Goal: Task Accomplishment & Management: Use online tool/utility

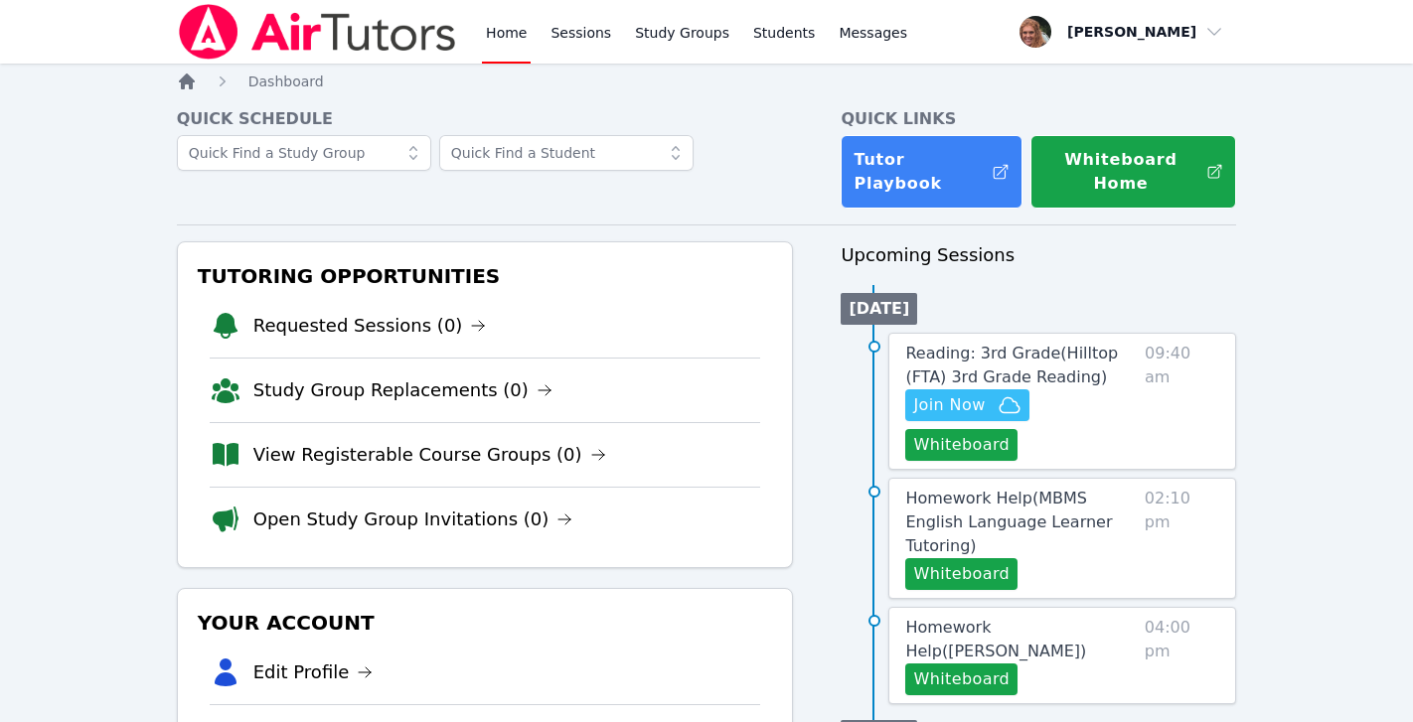
click at [188, 79] on icon "Breadcrumb" at bounding box center [187, 82] width 16 height 16
click at [188, 80] on icon "Breadcrumb" at bounding box center [187, 82] width 16 height 16
click at [973, 430] on button "Whiteboard" at bounding box center [961, 445] width 112 height 32
click at [998, 393] on icon "button" at bounding box center [1010, 405] width 24 height 24
click at [392, 312] on link "Requested Sessions (0)" at bounding box center [369, 326] width 233 height 28
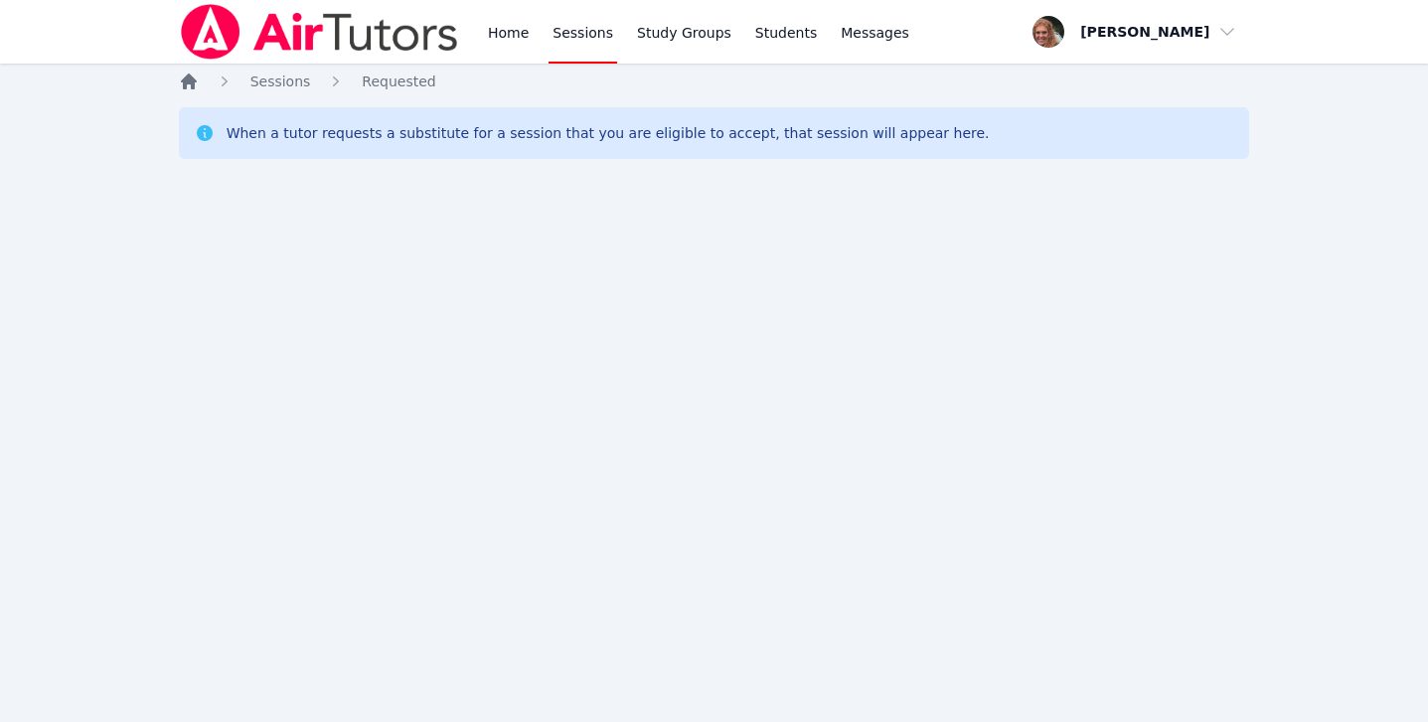
click at [192, 88] on icon "Breadcrumb" at bounding box center [189, 82] width 16 height 16
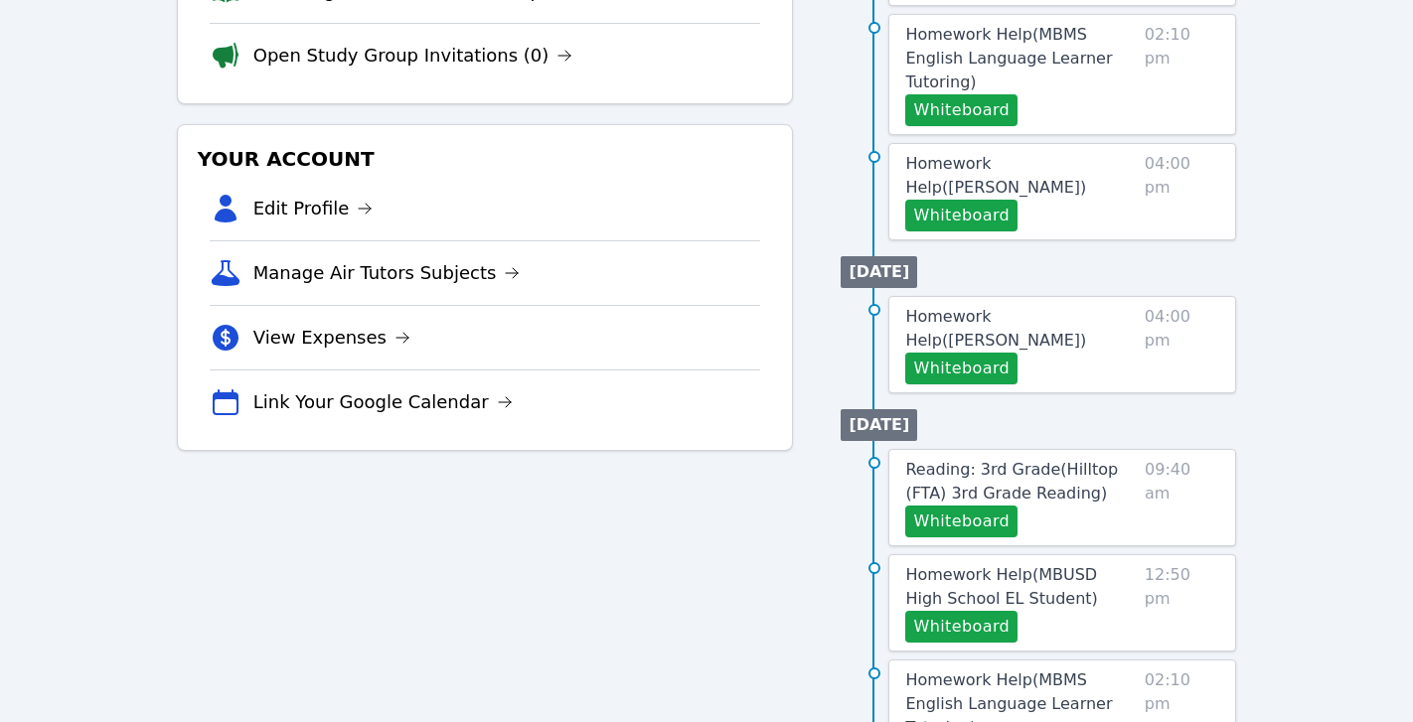
scroll to position [466, 0]
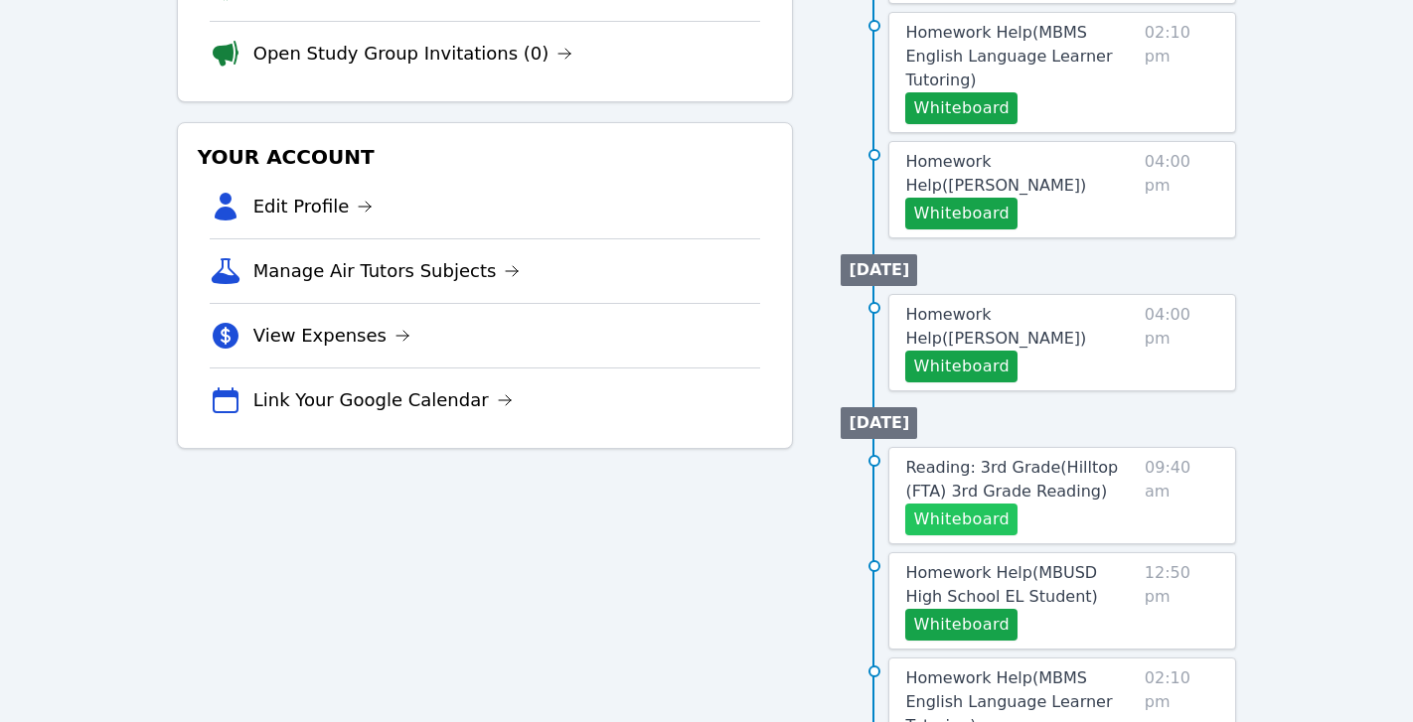
click at [960, 504] on button "Whiteboard" at bounding box center [961, 520] width 112 height 32
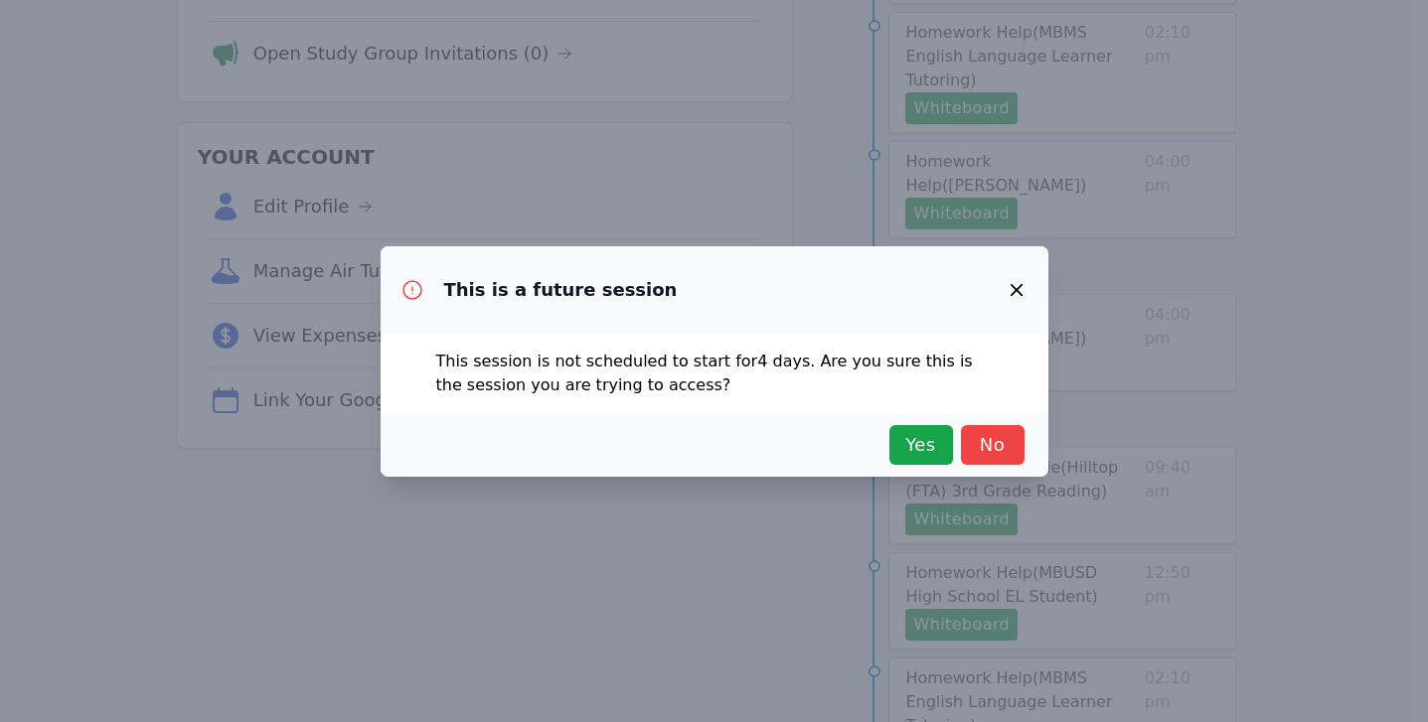
click at [1024, 288] on icon "button" at bounding box center [1016, 290] width 24 height 24
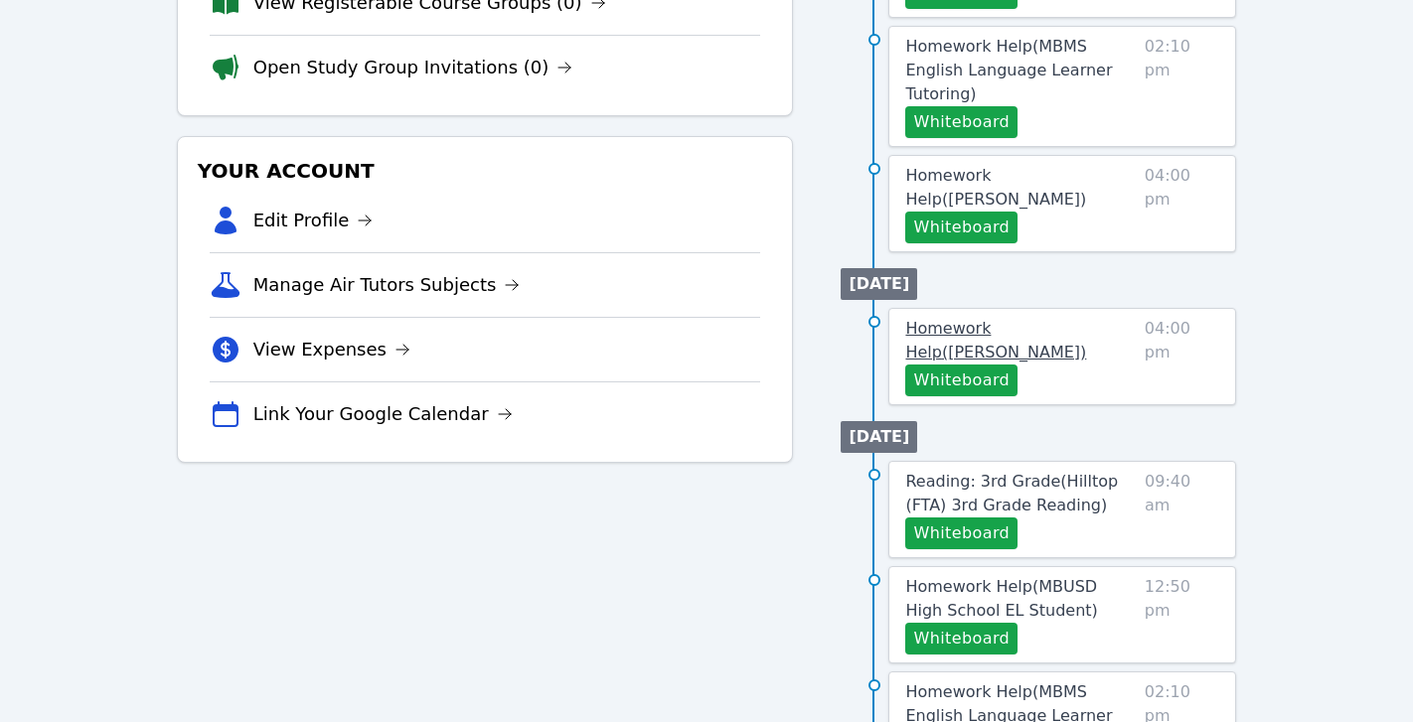
scroll to position [461, 0]
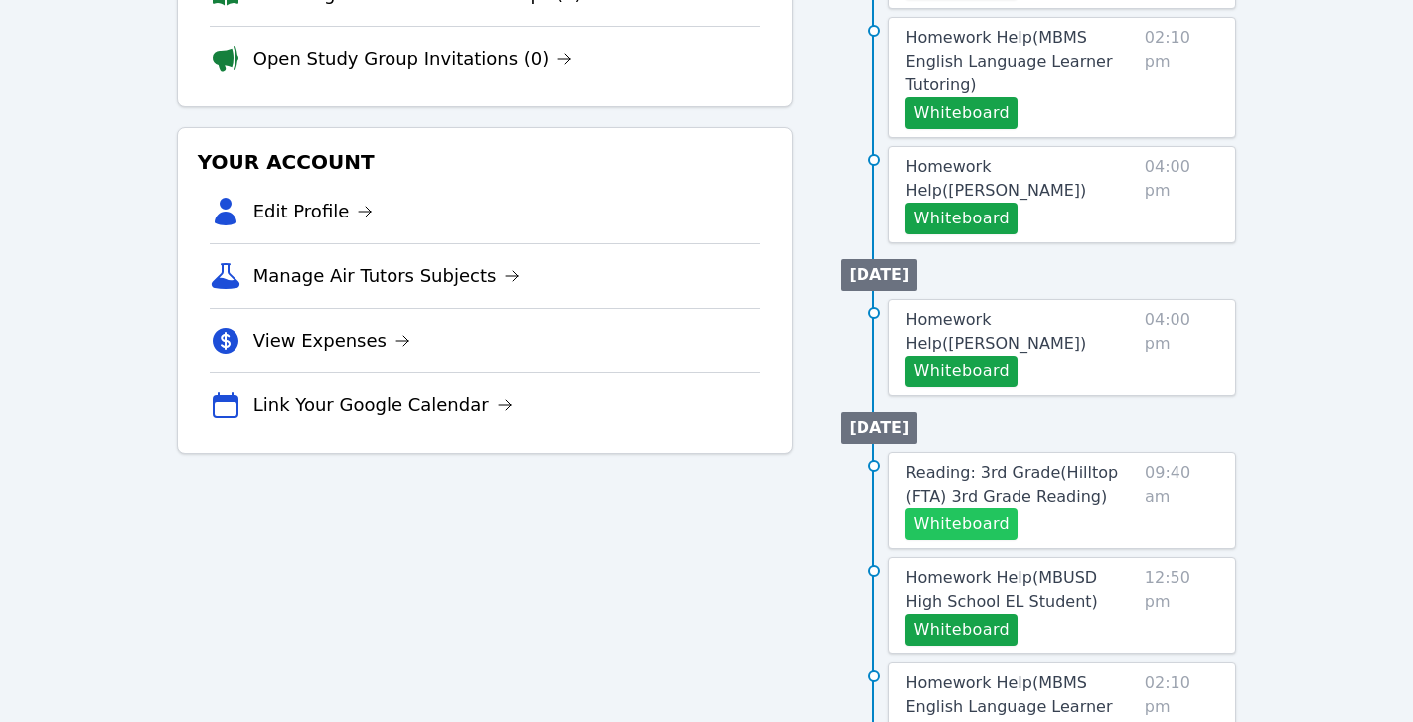
click at [963, 509] on button "Whiteboard" at bounding box center [961, 525] width 112 height 32
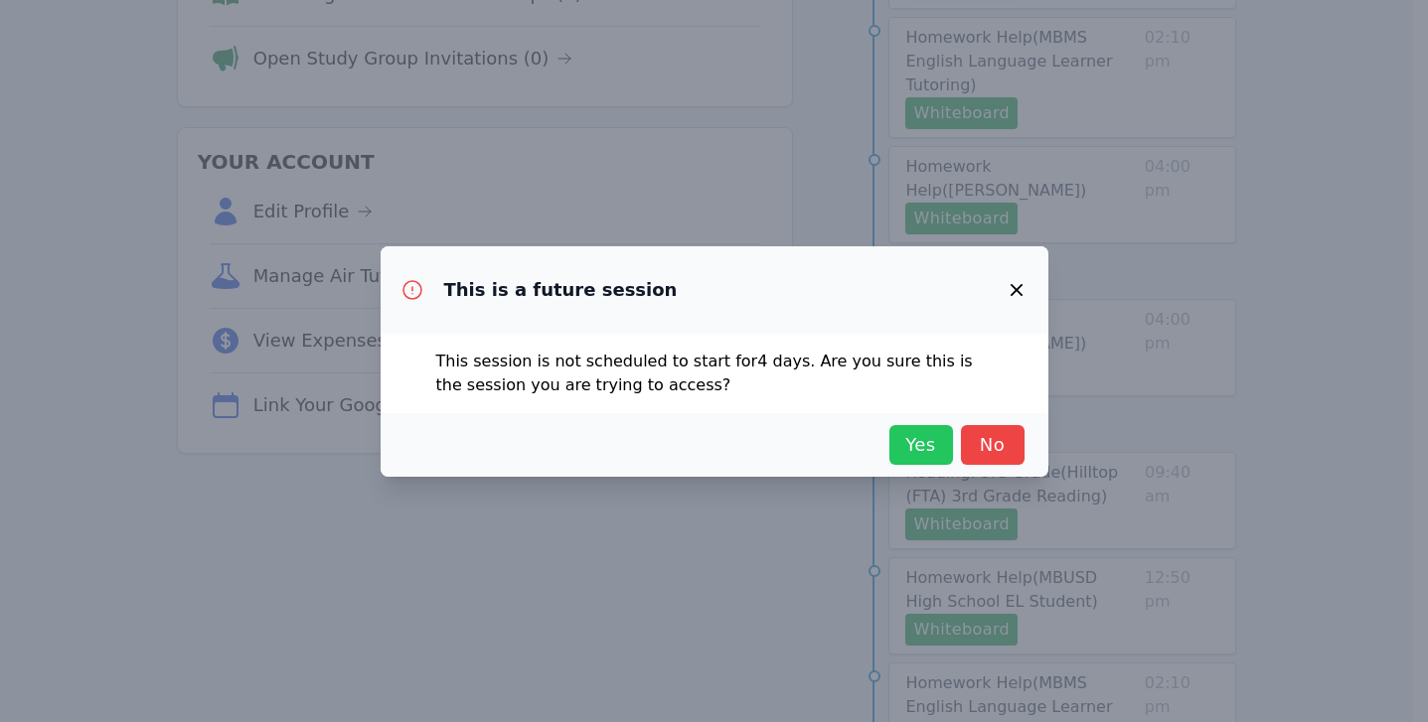
click at [926, 452] on span "Yes" at bounding box center [921, 445] width 44 height 28
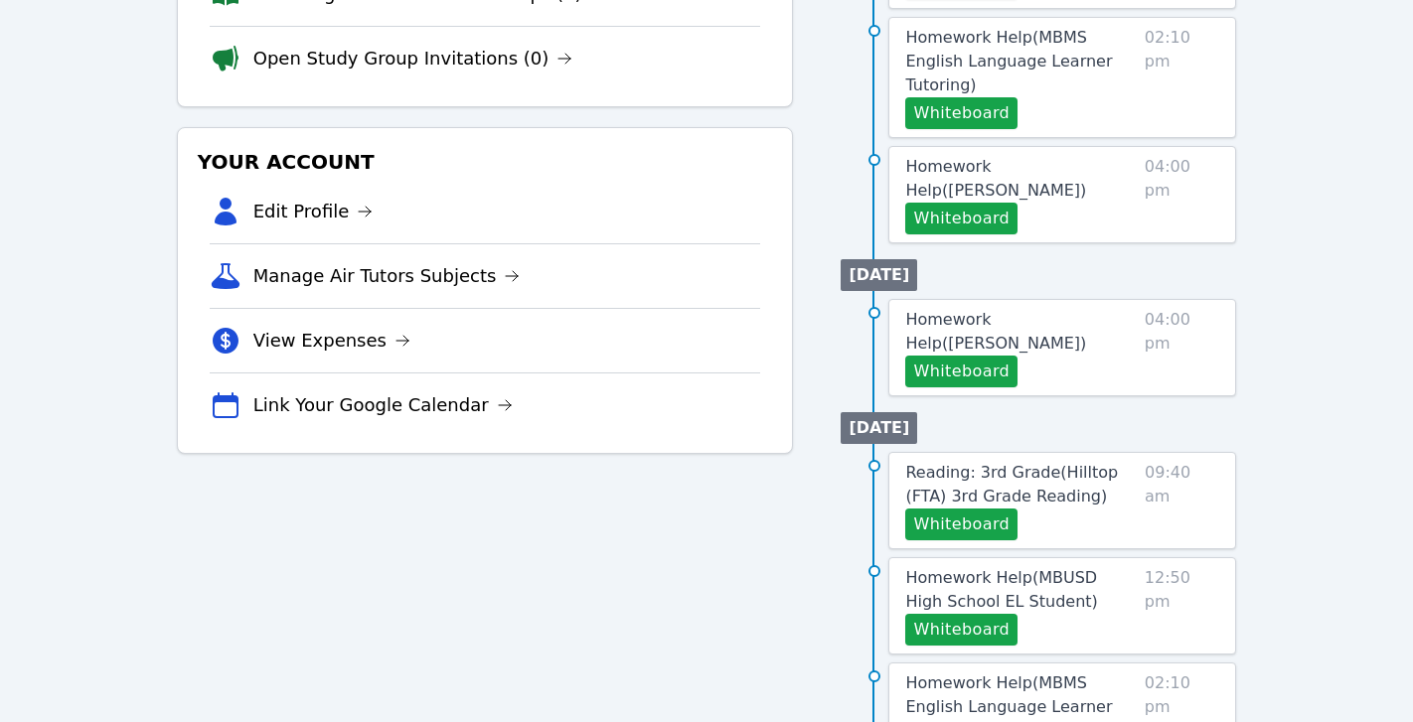
scroll to position [0, 0]
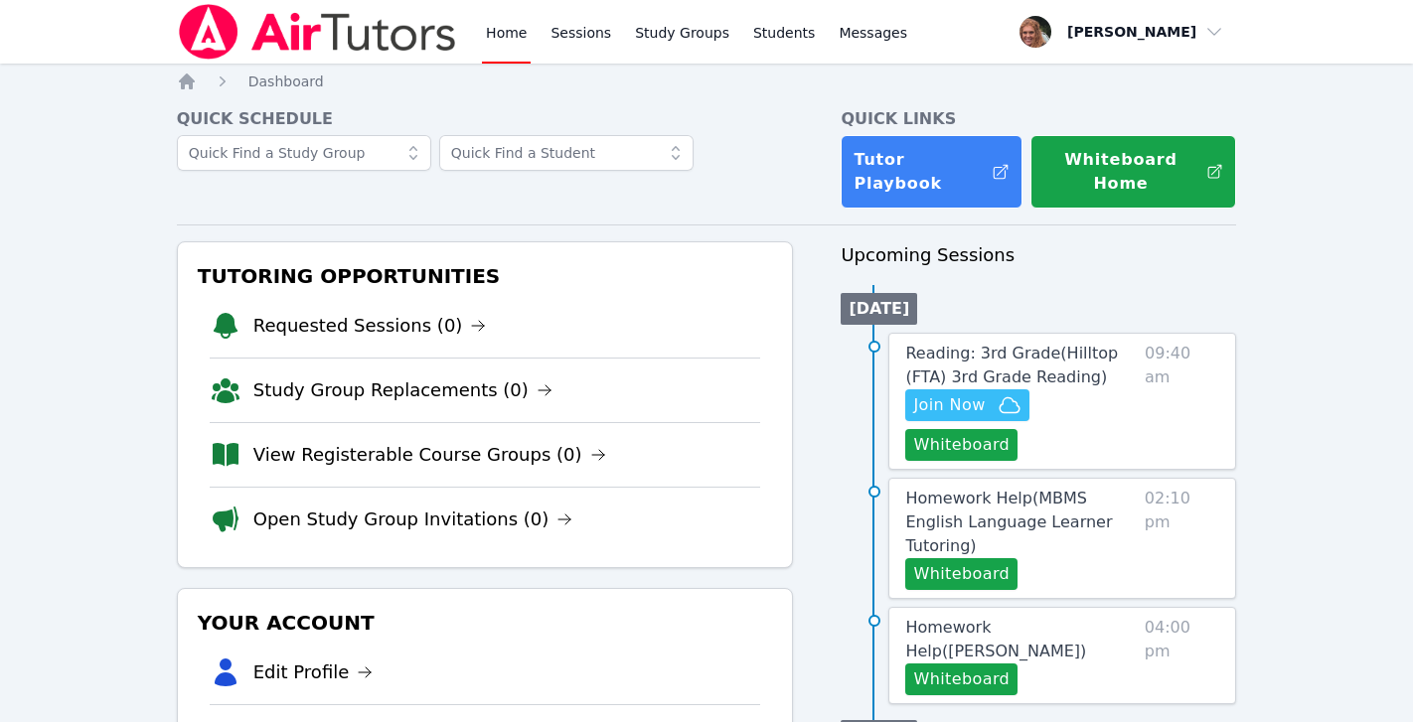
click at [496, 31] on link "Home" at bounding box center [506, 32] width 49 height 64
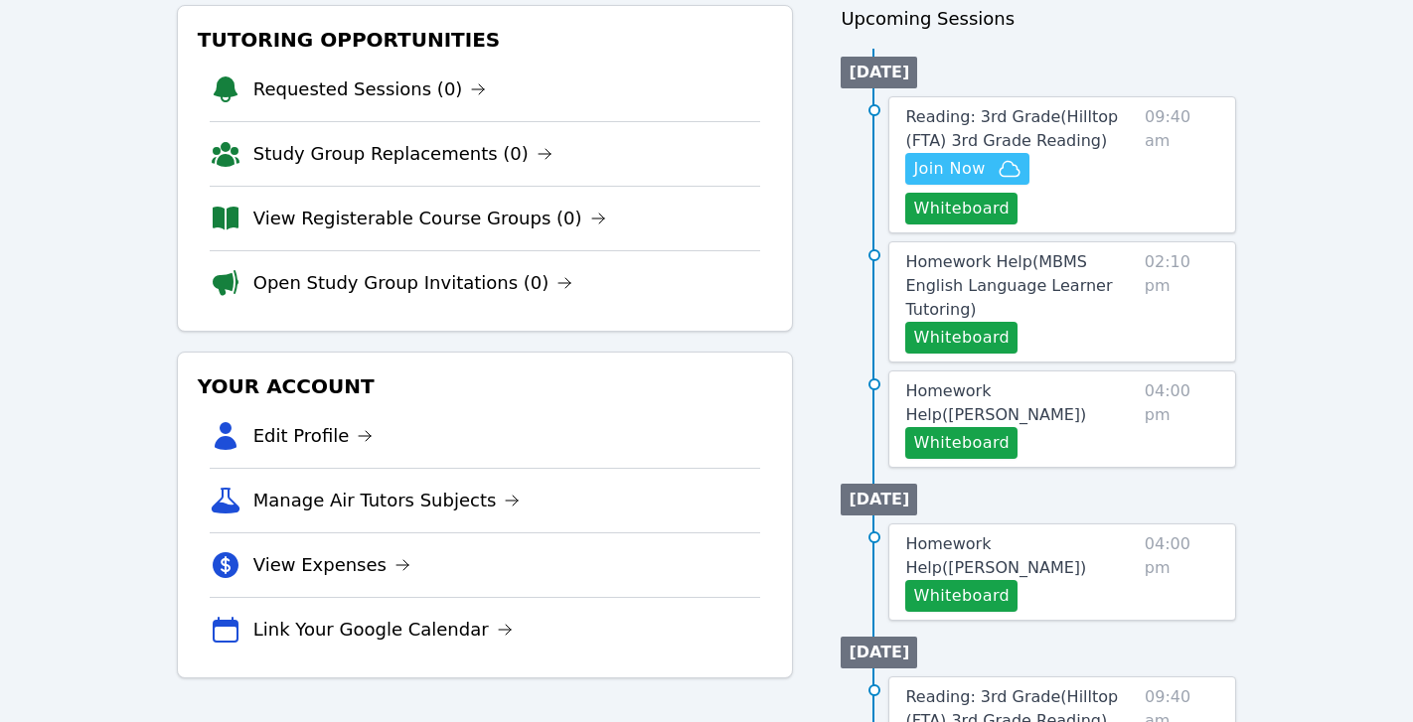
scroll to position [242, 0]
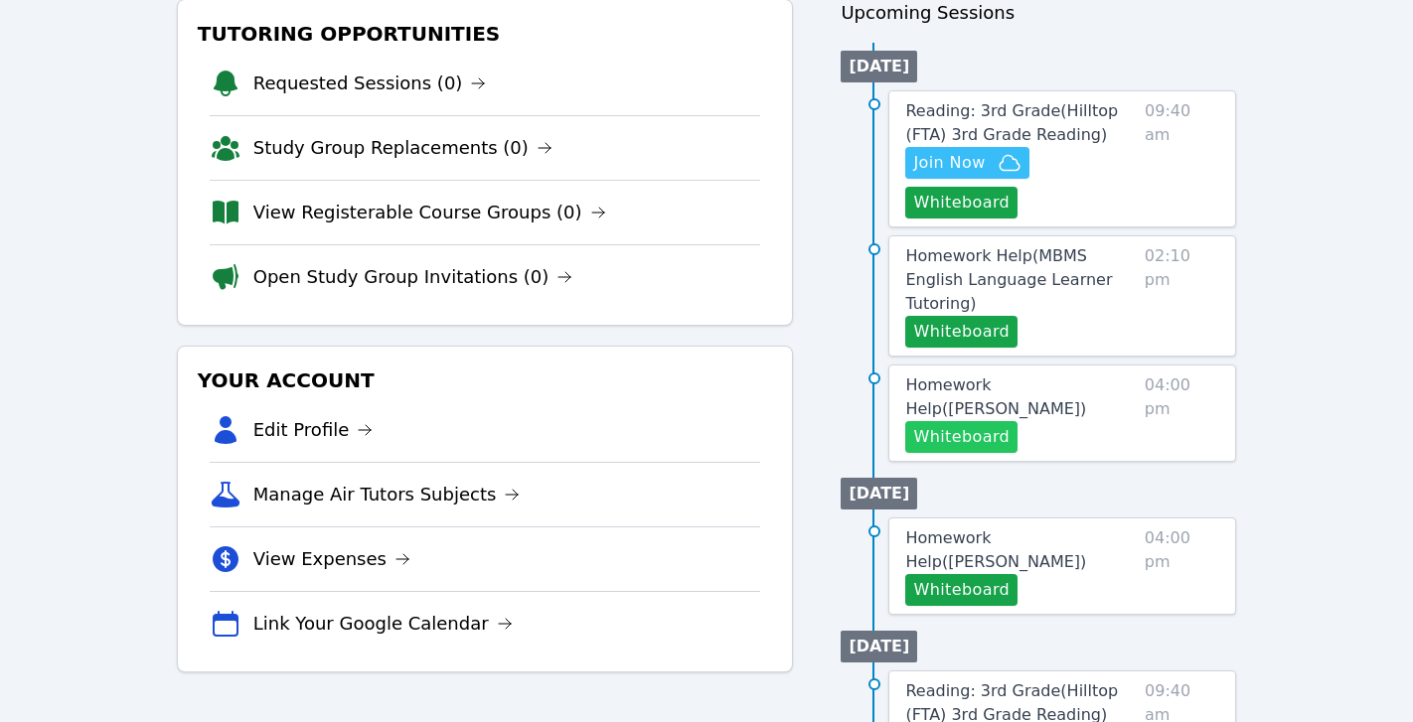
click at [987, 421] on button "Whiteboard" at bounding box center [961, 437] width 112 height 32
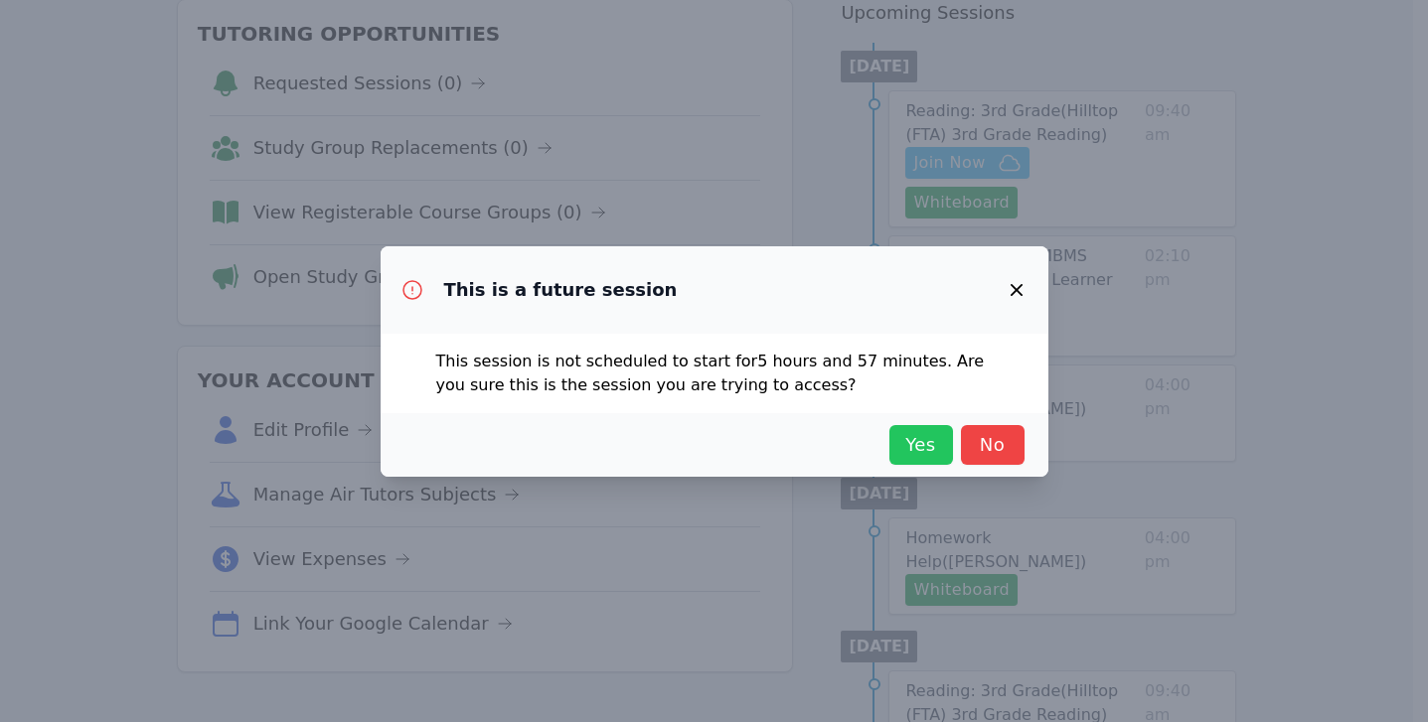
click at [920, 438] on span "Yes" at bounding box center [921, 445] width 44 height 28
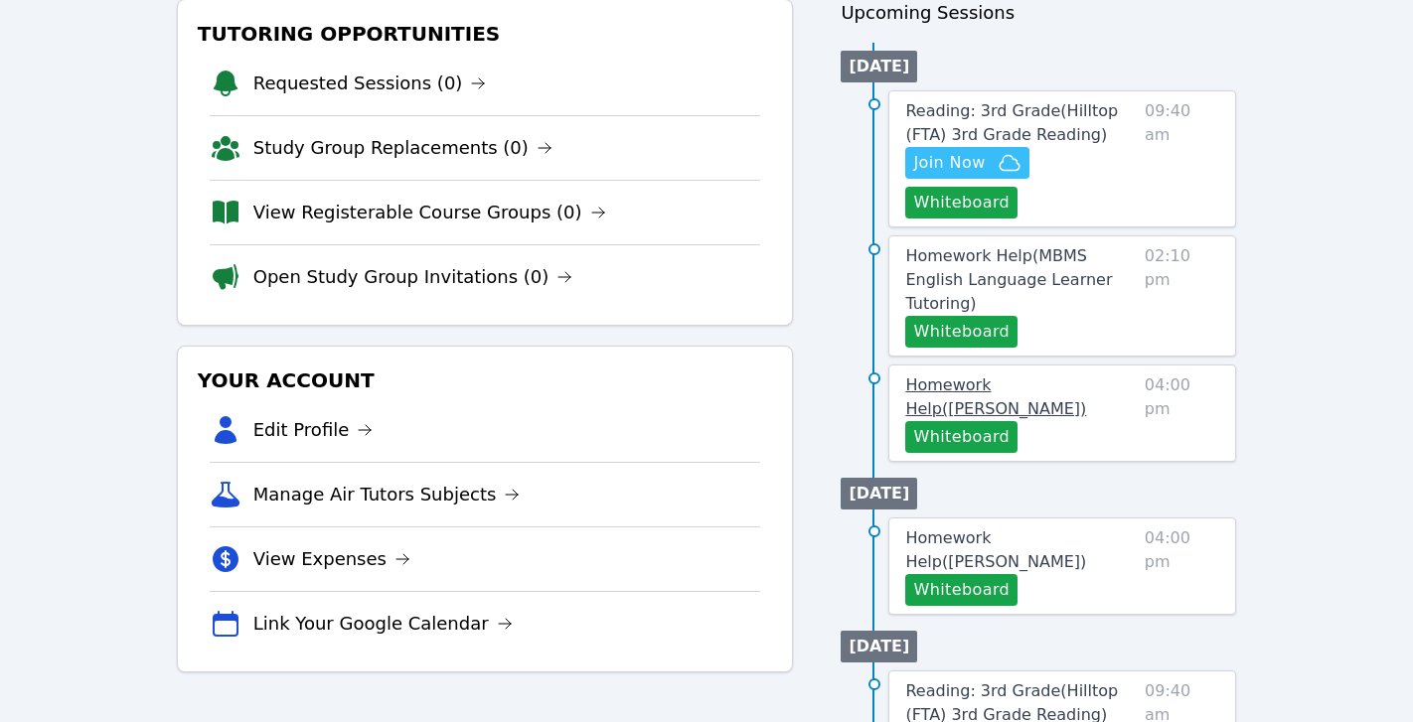
click at [1039, 376] on span "Homework Help ( Alivia Dan Tutoring )" at bounding box center [995, 397] width 181 height 43
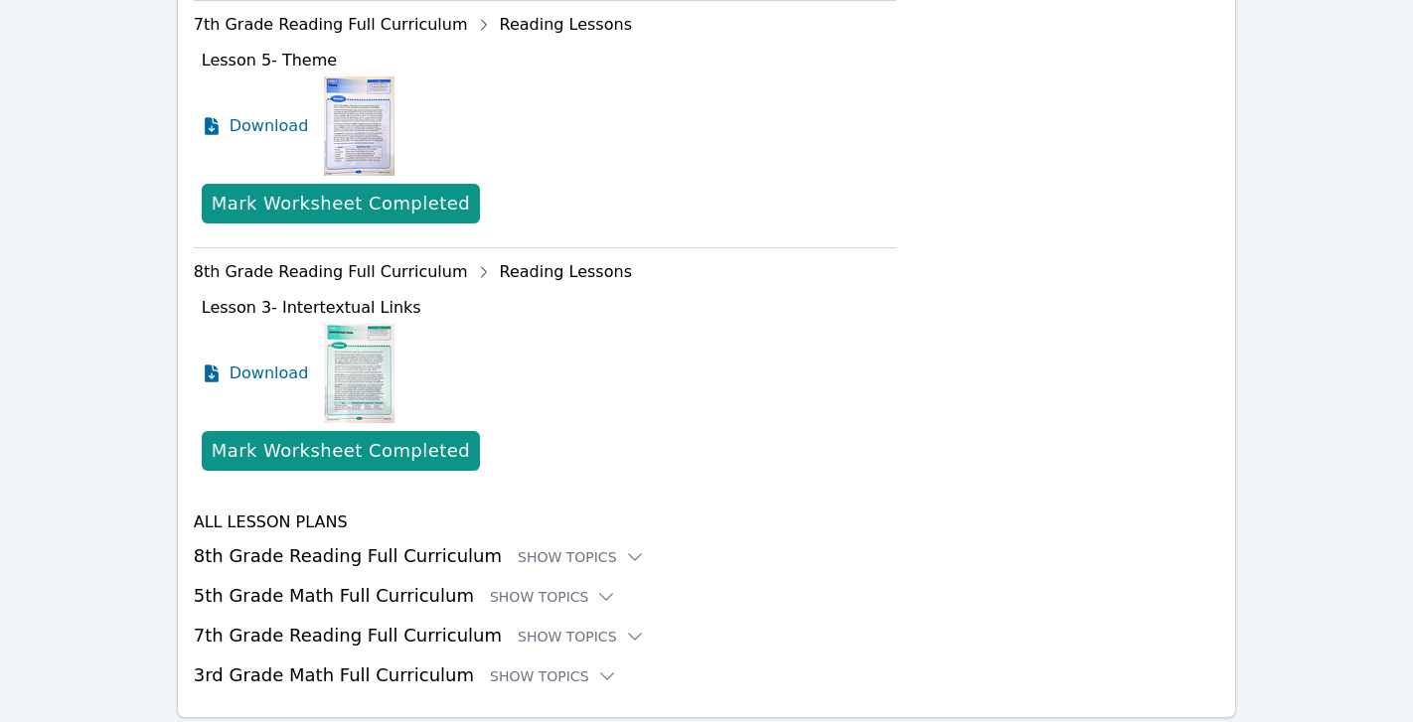
scroll to position [1455, 0]
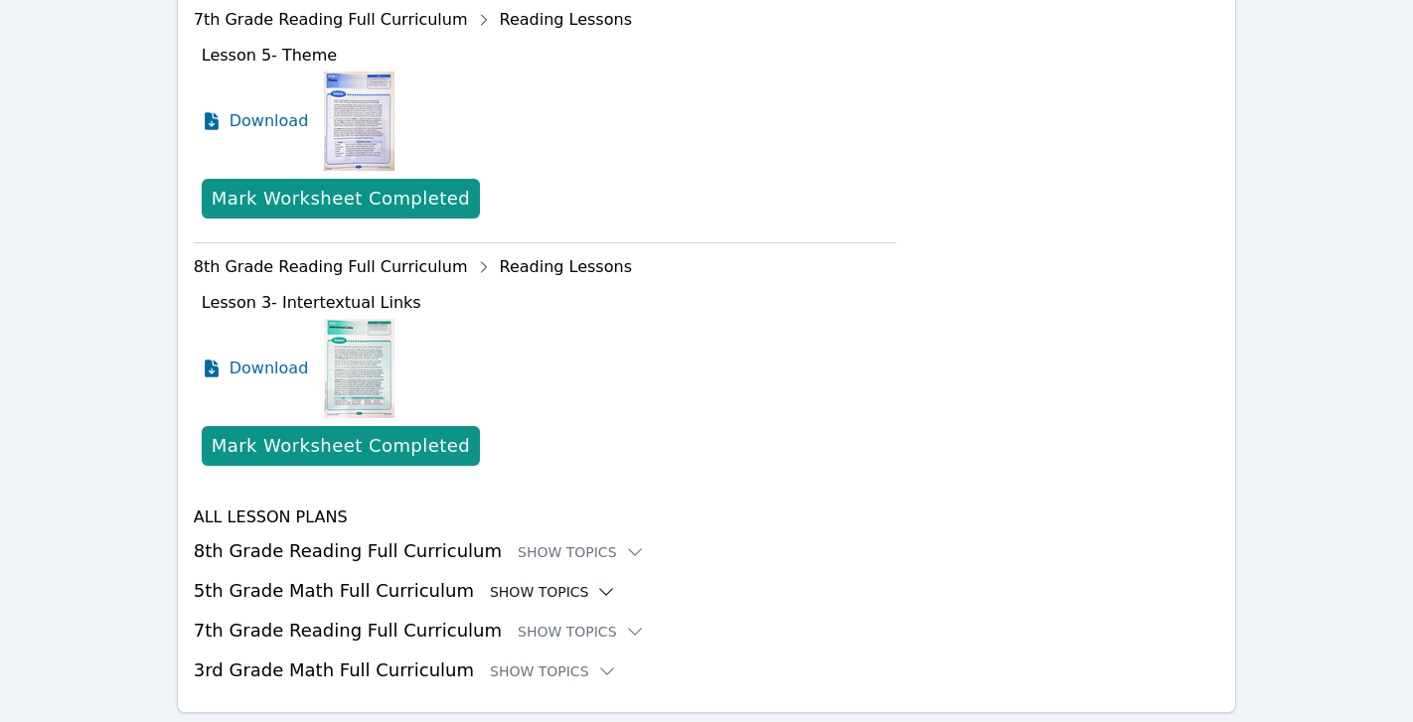
click at [596, 582] on icon at bounding box center [606, 592] width 20 height 20
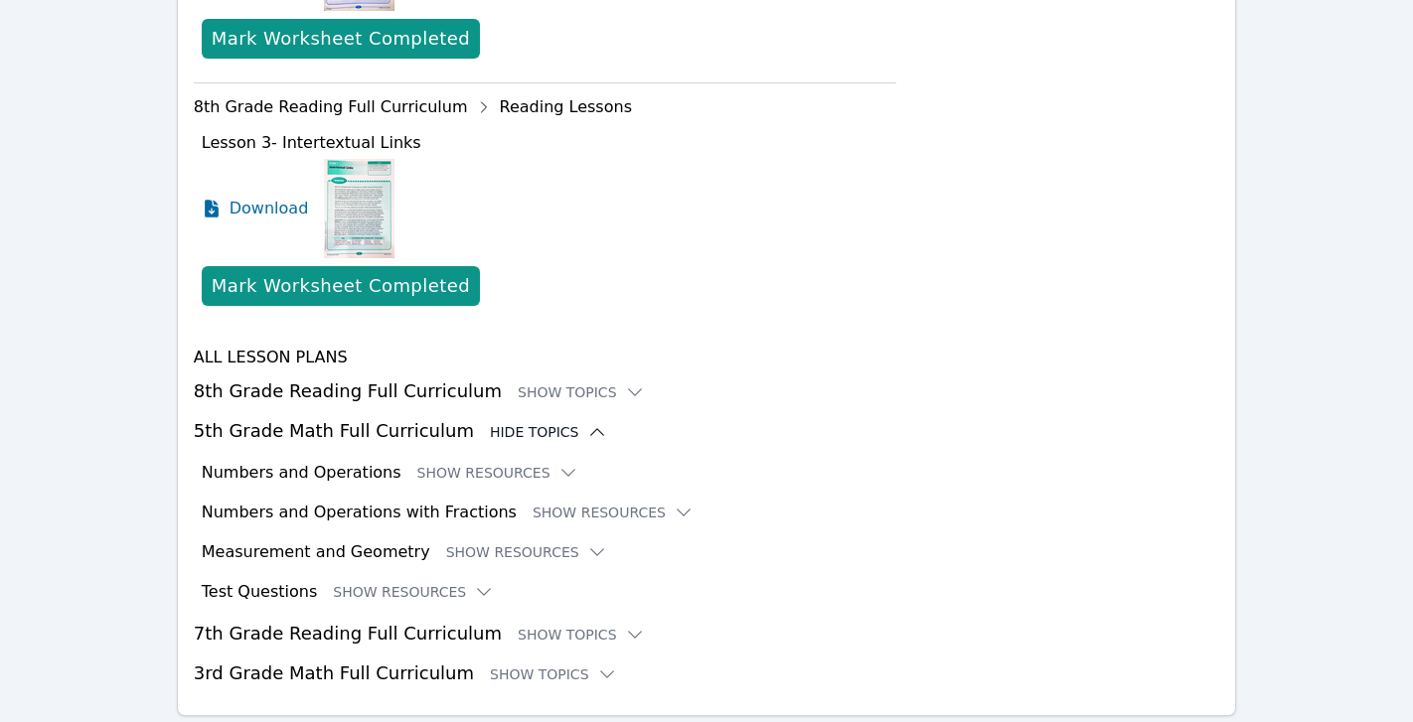
scroll to position [1618, 0]
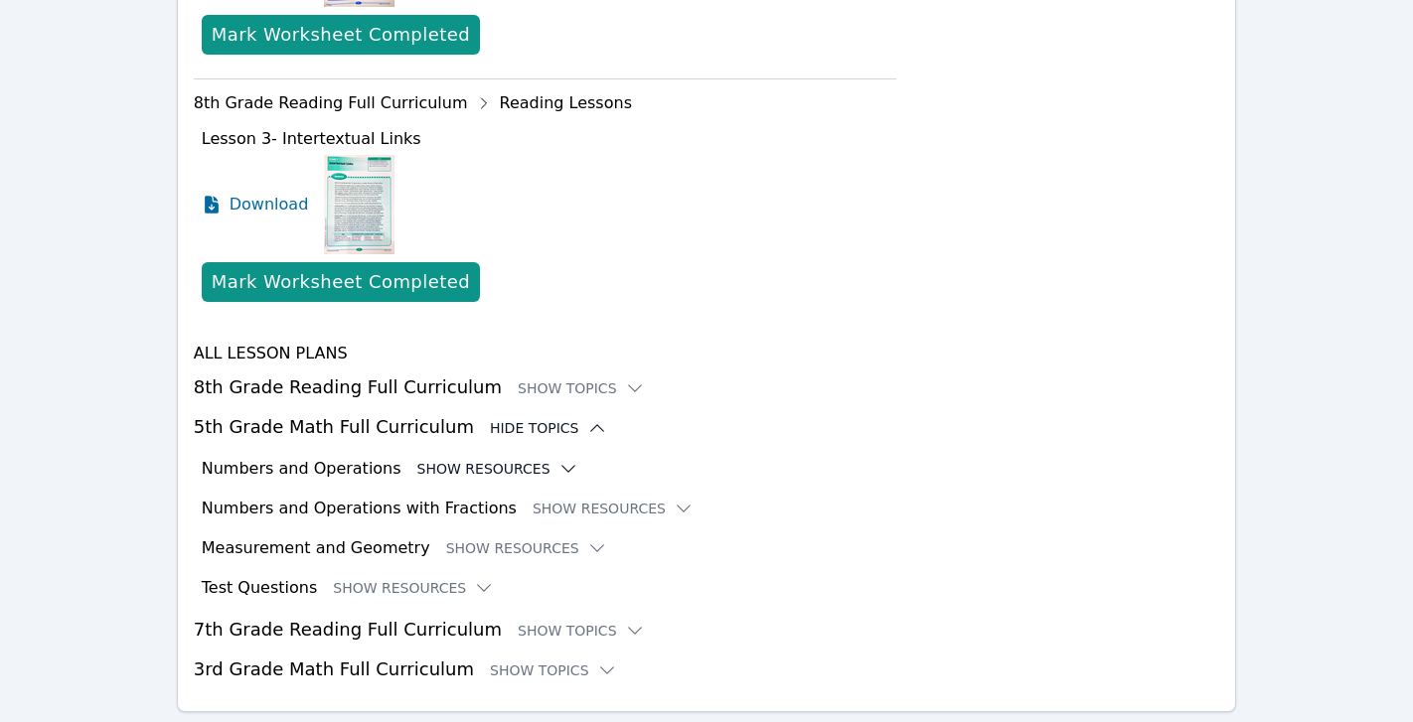
click at [502, 459] on button "Show Resources" at bounding box center [497, 469] width 161 height 20
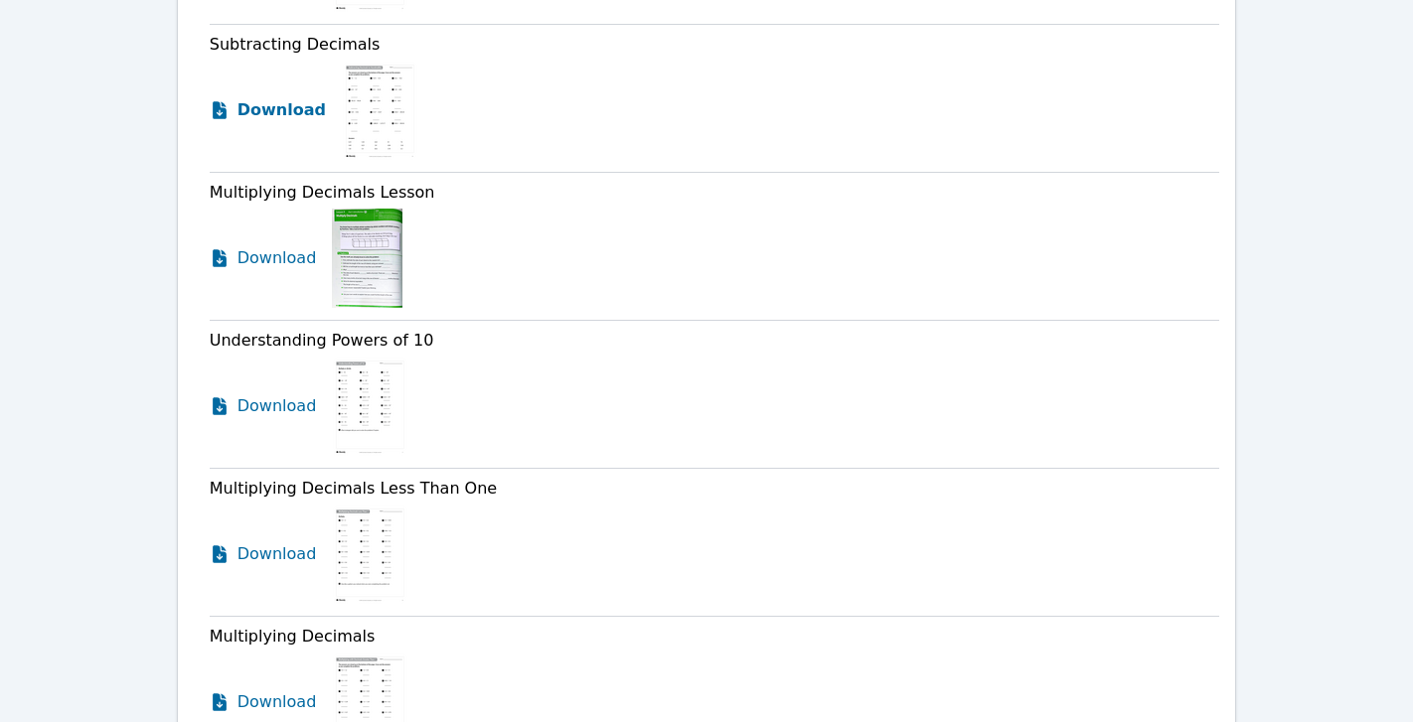
scroll to position [4781, 0]
click at [221, 547] on icon at bounding box center [220, 556] width 14 height 18
click at [223, 695] on icon at bounding box center [220, 704] width 14 height 18
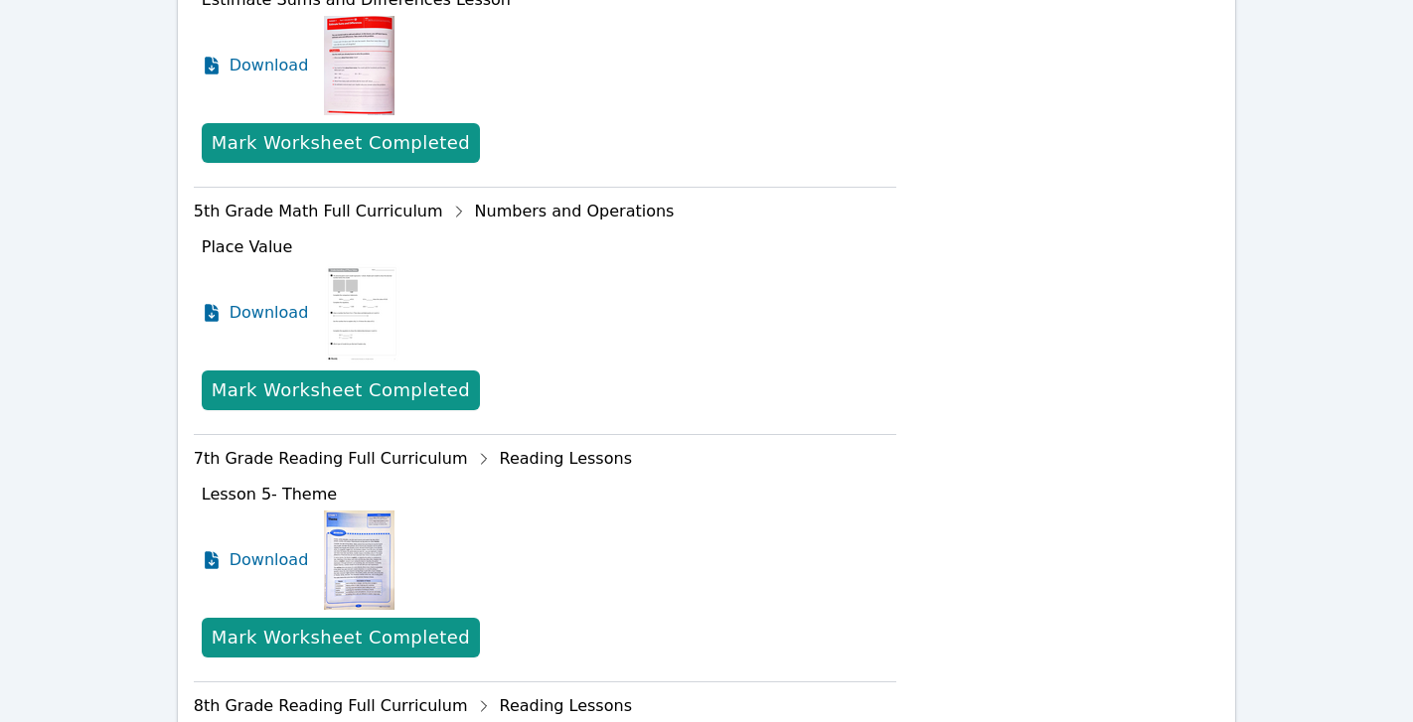
scroll to position [0, 0]
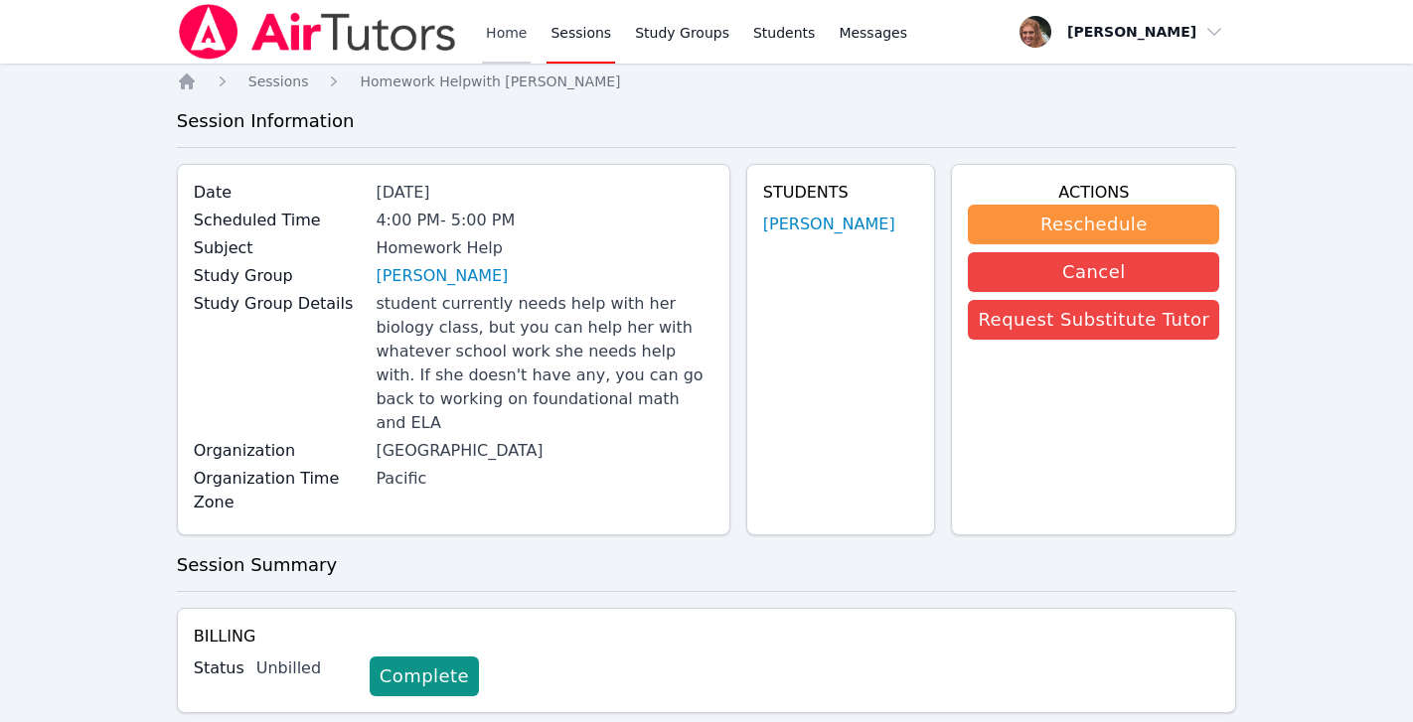
click at [501, 33] on link "Home" at bounding box center [506, 32] width 49 height 64
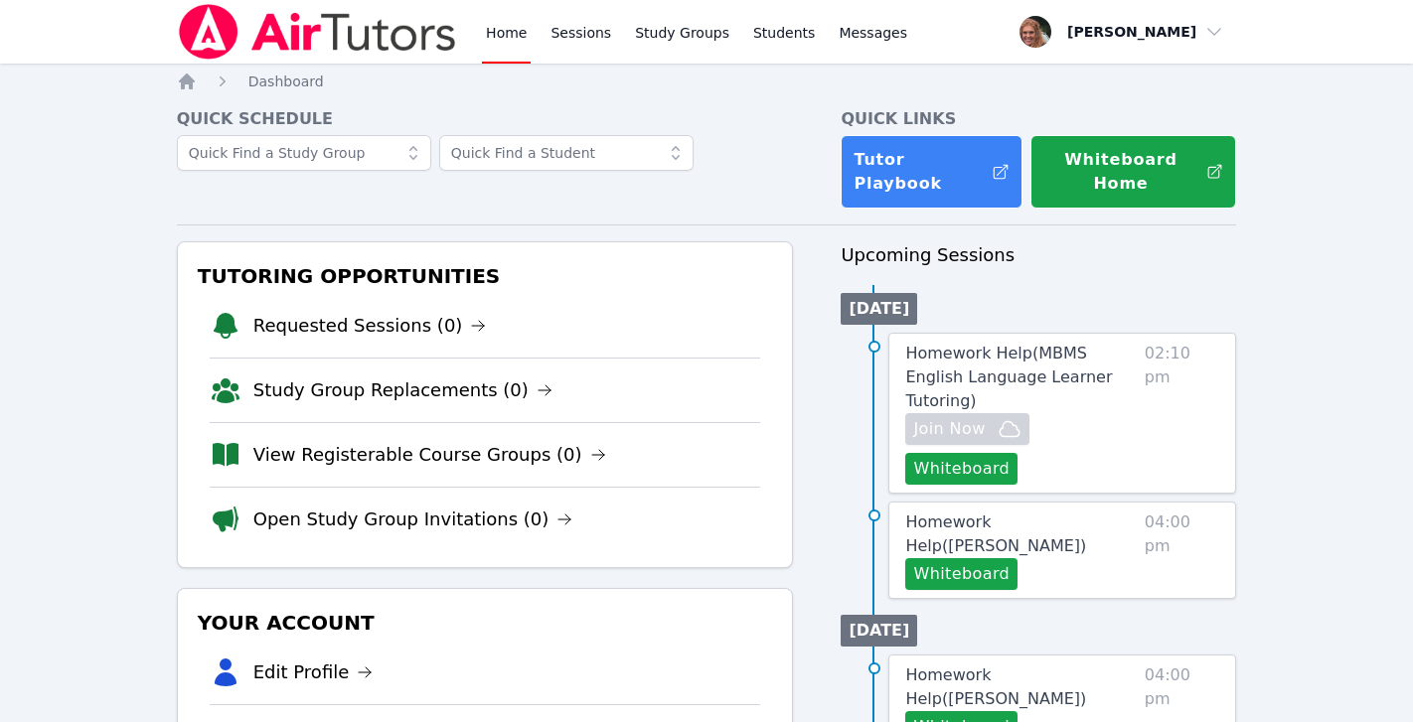
click at [500, 35] on link "Home" at bounding box center [506, 32] width 49 height 64
click at [571, 37] on link "Sessions" at bounding box center [580, 32] width 69 height 64
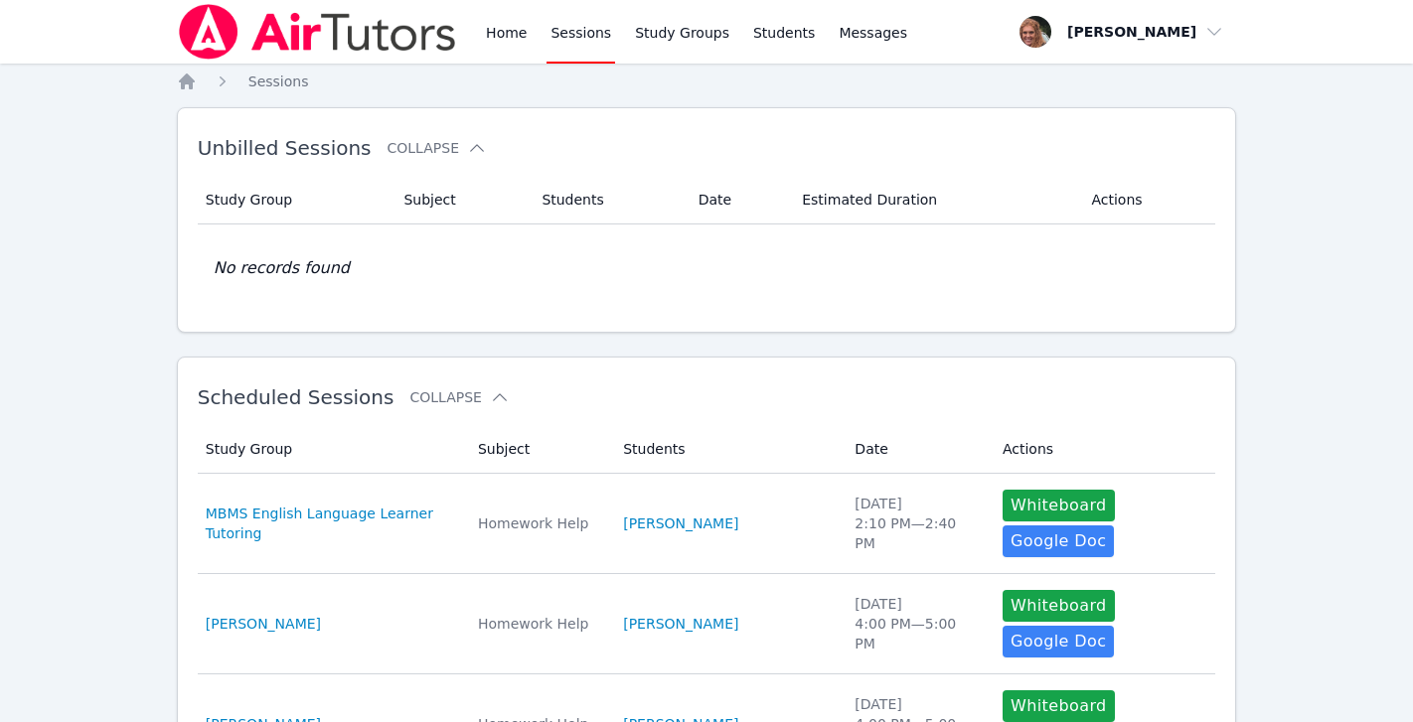
click at [571, 37] on link "Sessions" at bounding box center [580, 32] width 69 height 64
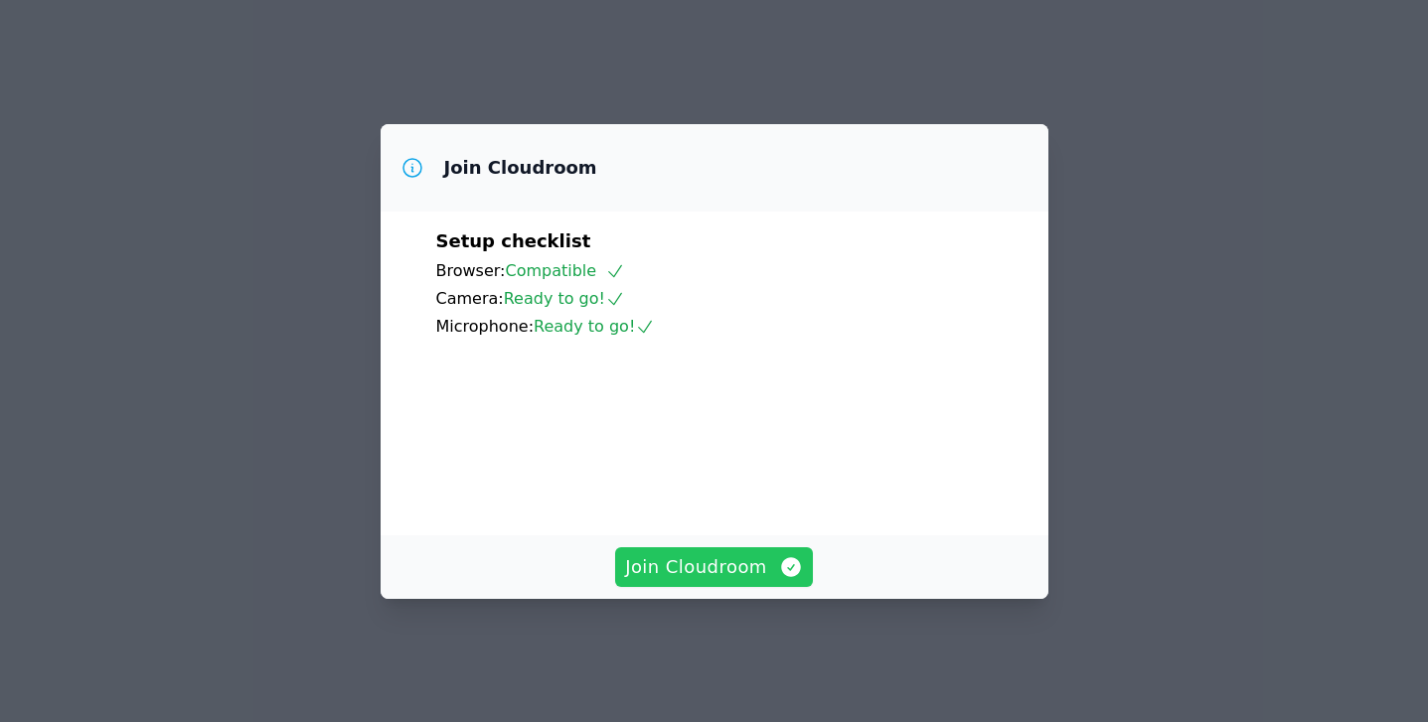
click at [760, 573] on span "Join Cloudroom" at bounding box center [714, 567] width 178 height 28
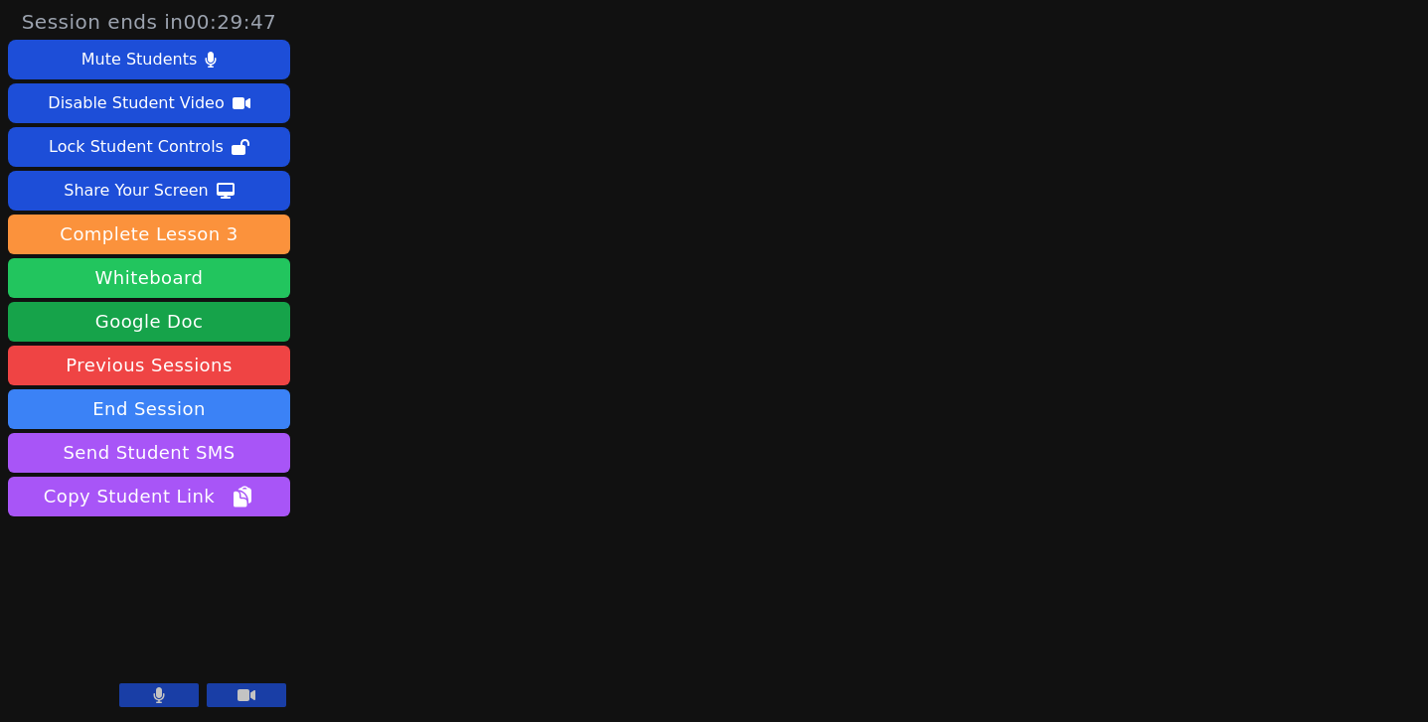
click at [249, 284] on button "Whiteboard" at bounding box center [149, 278] width 282 height 40
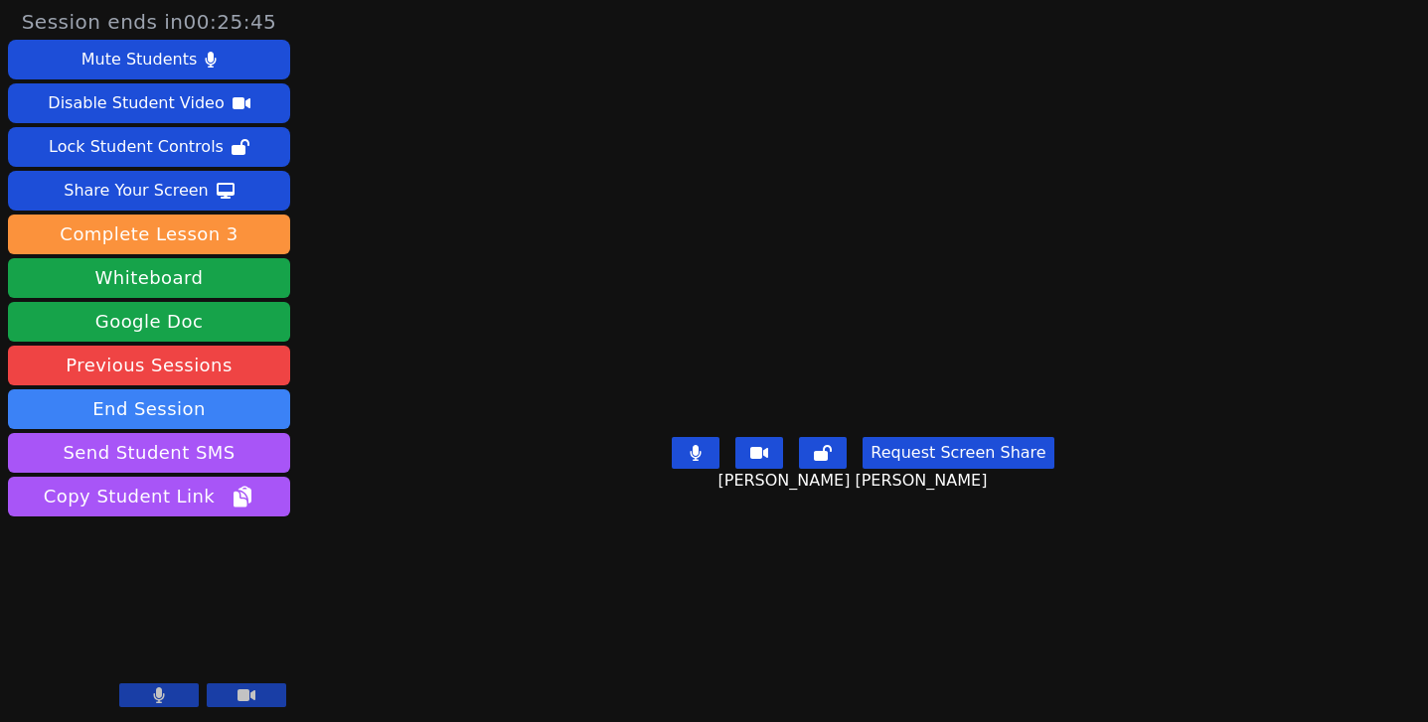
click at [168, 694] on button at bounding box center [158, 696] width 79 height 24
click at [168, 694] on icon at bounding box center [159, 696] width 20 height 16
click at [168, 694] on button at bounding box center [158, 696] width 79 height 24
click at [168, 694] on icon at bounding box center [159, 696] width 20 height 16
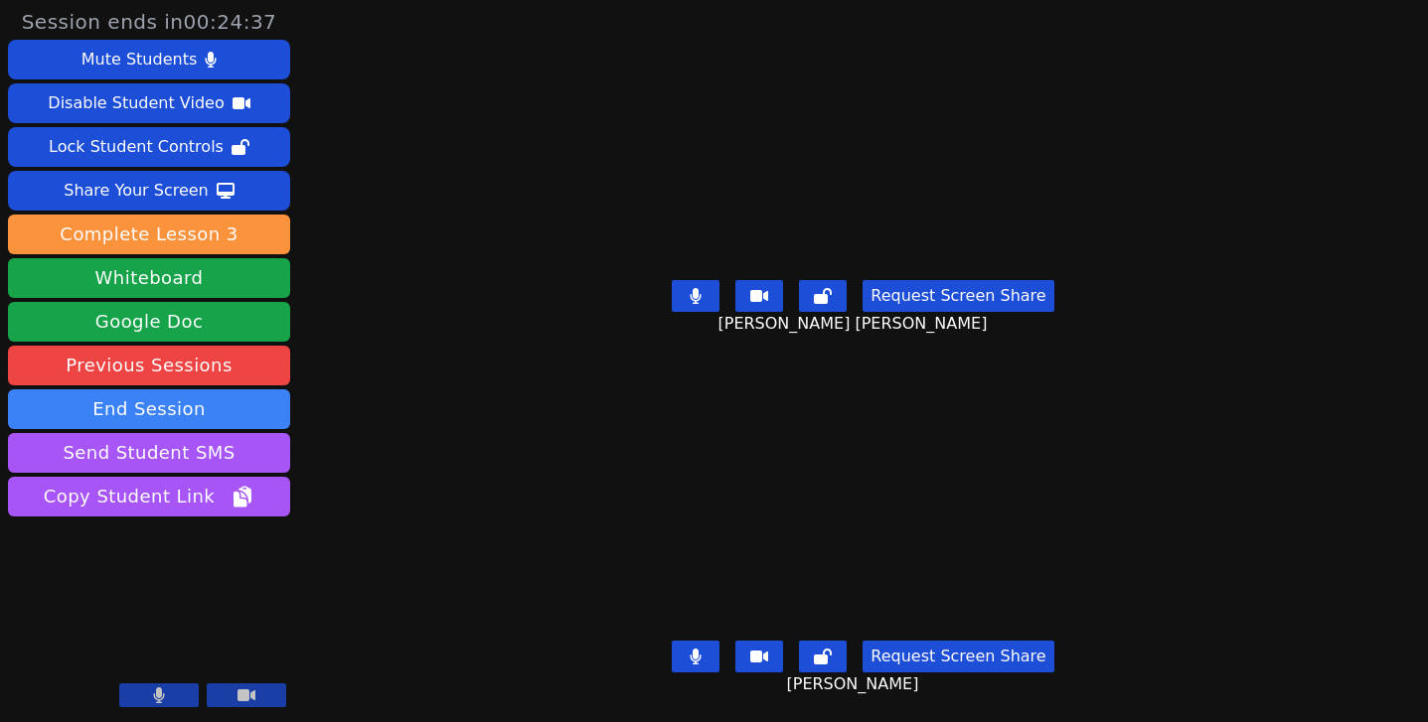
click at [168, 694] on button at bounding box center [158, 696] width 79 height 24
click at [168, 694] on icon at bounding box center [159, 696] width 20 height 16
click at [168, 694] on button at bounding box center [158, 696] width 79 height 24
click at [168, 694] on icon at bounding box center [159, 696] width 20 height 16
click at [168, 694] on button at bounding box center [158, 696] width 79 height 24
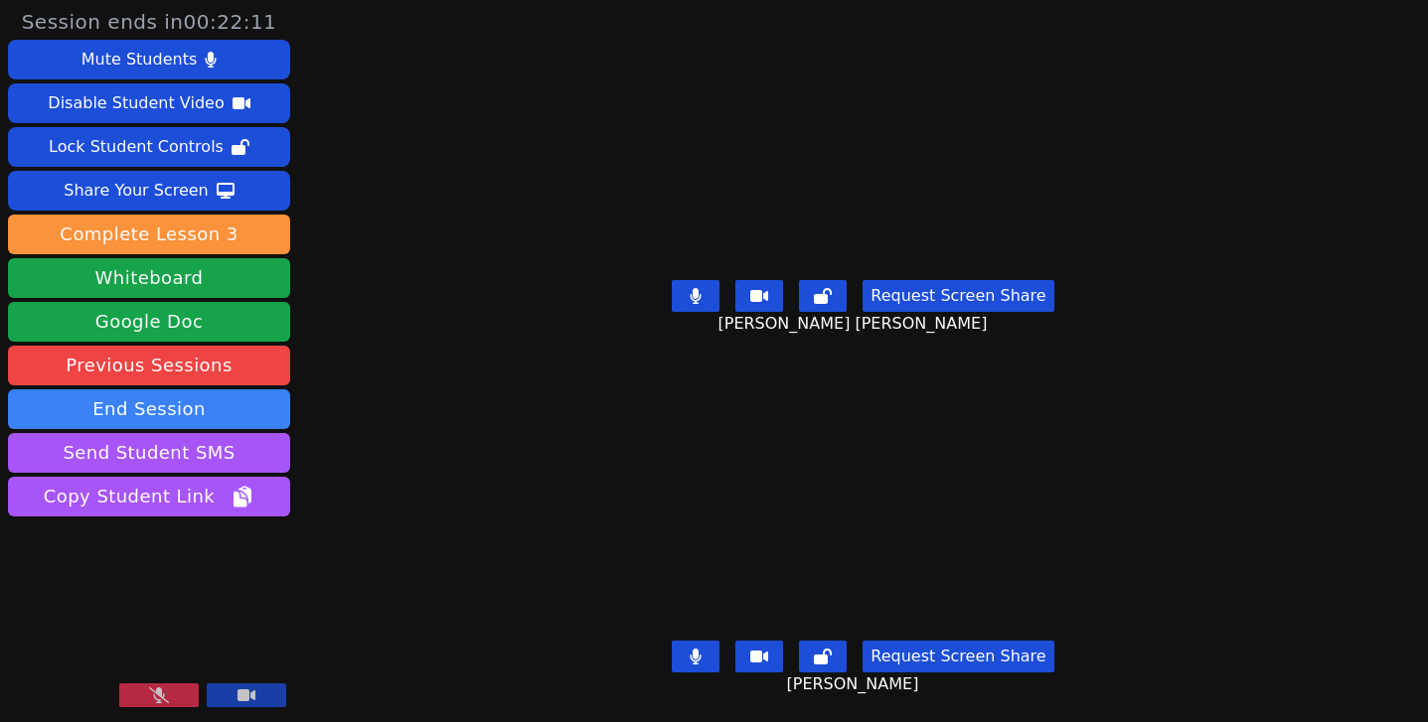
click at [168, 694] on icon at bounding box center [159, 696] width 20 height 16
click at [168, 694] on button at bounding box center [158, 696] width 79 height 24
click at [168, 694] on icon at bounding box center [159, 696] width 20 height 16
click at [168, 694] on button at bounding box center [158, 696] width 79 height 24
click at [168, 697] on icon at bounding box center [159, 696] width 20 height 16
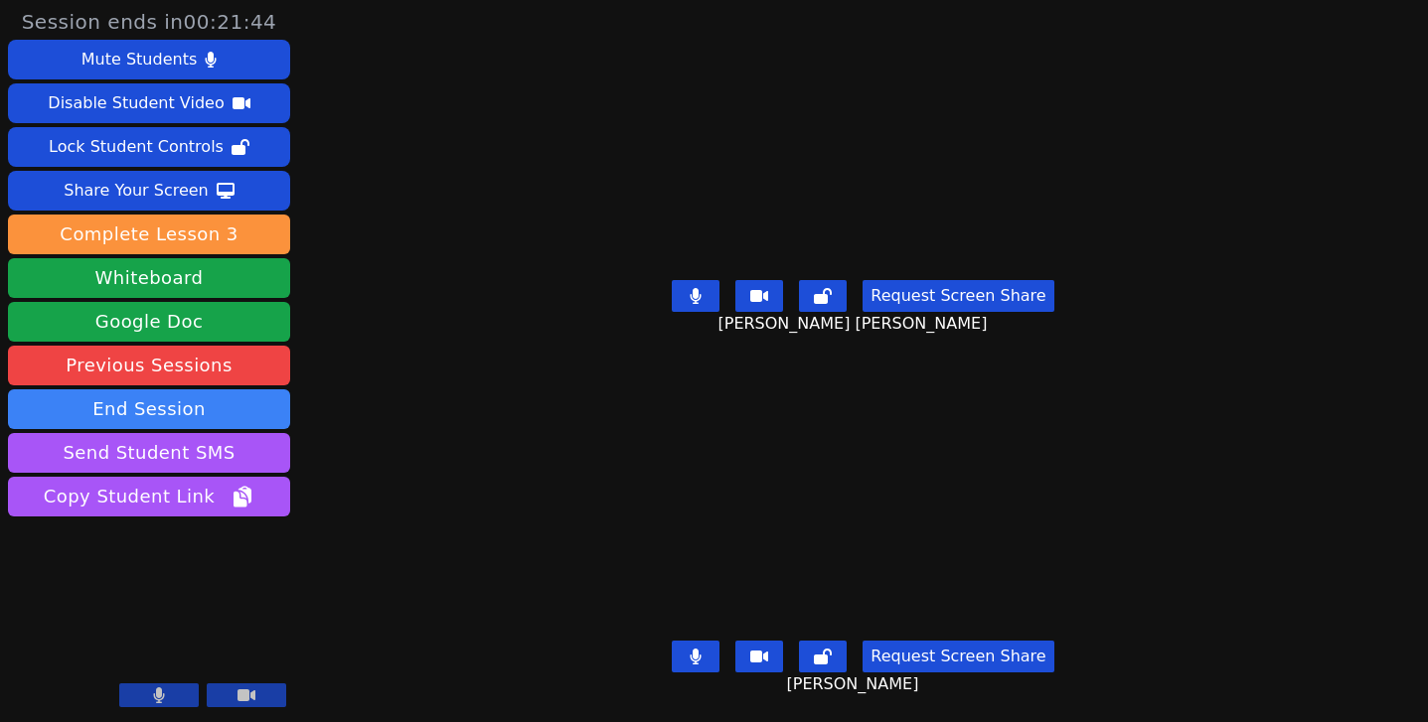
click at [168, 697] on button at bounding box center [158, 696] width 79 height 24
click at [168, 697] on icon at bounding box center [159, 696] width 20 height 16
click at [168, 697] on button at bounding box center [158, 696] width 79 height 24
click at [168, 697] on icon at bounding box center [159, 696] width 20 height 16
click at [168, 697] on button at bounding box center [158, 696] width 79 height 24
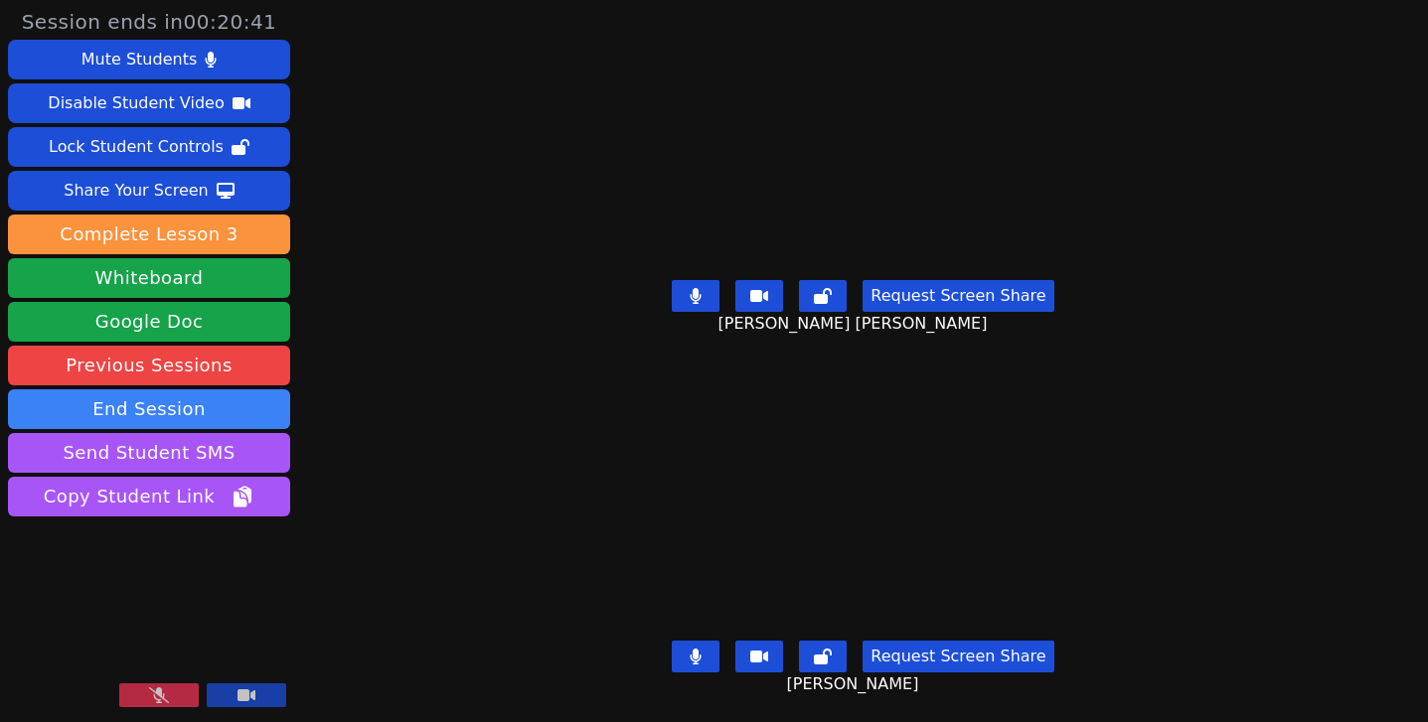
click at [168, 697] on icon at bounding box center [159, 696] width 20 height 16
click at [168, 697] on button at bounding box center [158, 696] width 79 height 24
click at [168, 697] on icon at bounding box center [159, 696] width 20 height 16
click at [168, 697] on button at bounding box center [158, 696] width 79 height 24
click at [168, 697] on icon at bounding box center [159, 696] width 20 height 16
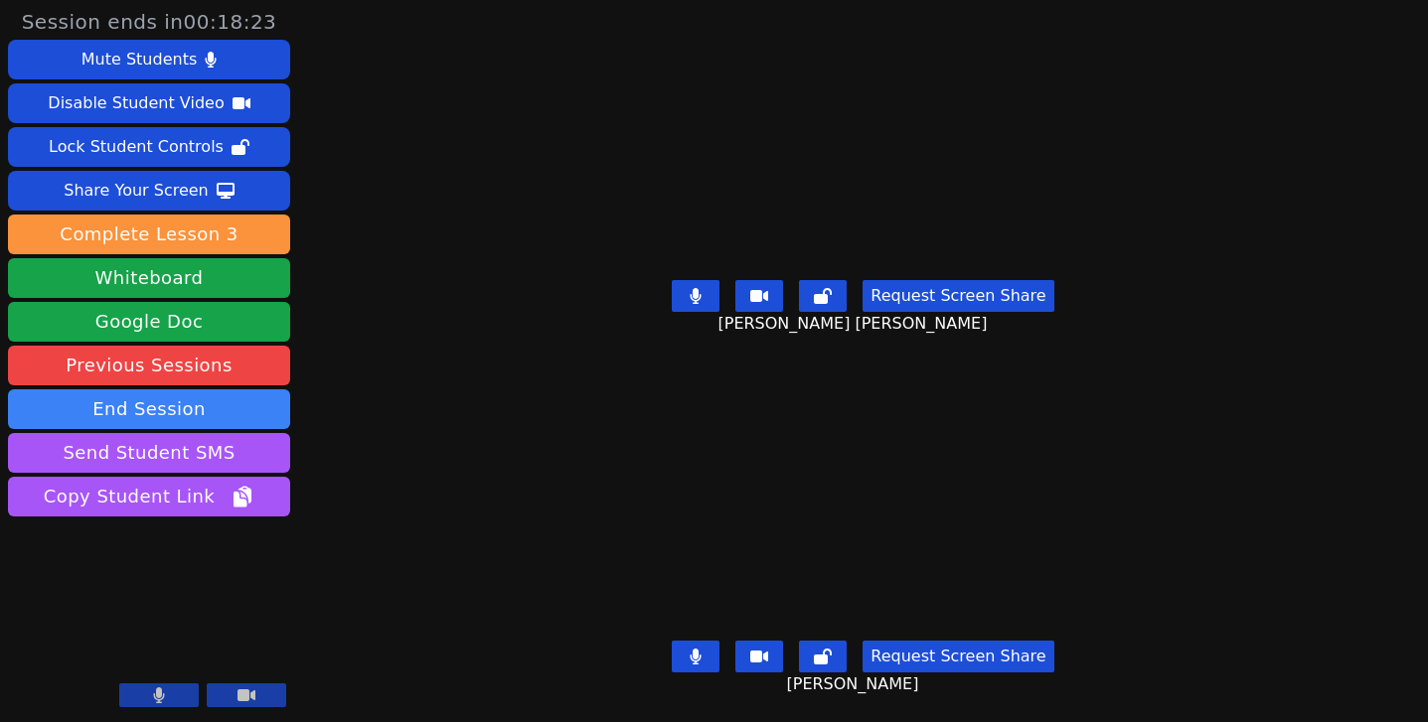
click at [700, 289] on icon at bounding box center [696, 296] width 11 height 16
click at [702, 288] on icon at bounding box center [696, 296] width 20 height 16
click at [698, 649] on icon at bounding box center [696, 657] width 11 height 16
click at [698, 649] on icon at bounding box center [696, 657] width 20 height 16
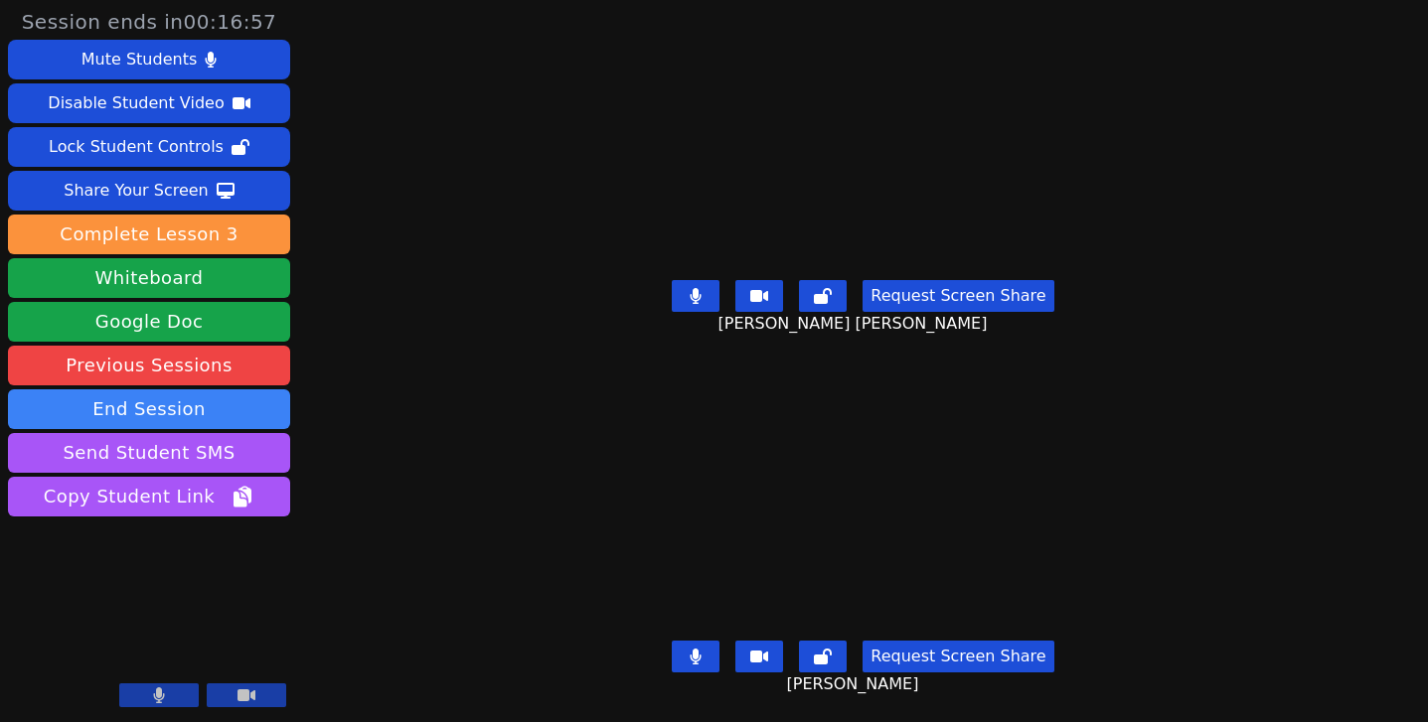
click at [170, 696] on button at bounding box center [158, 696] width 79 height 24
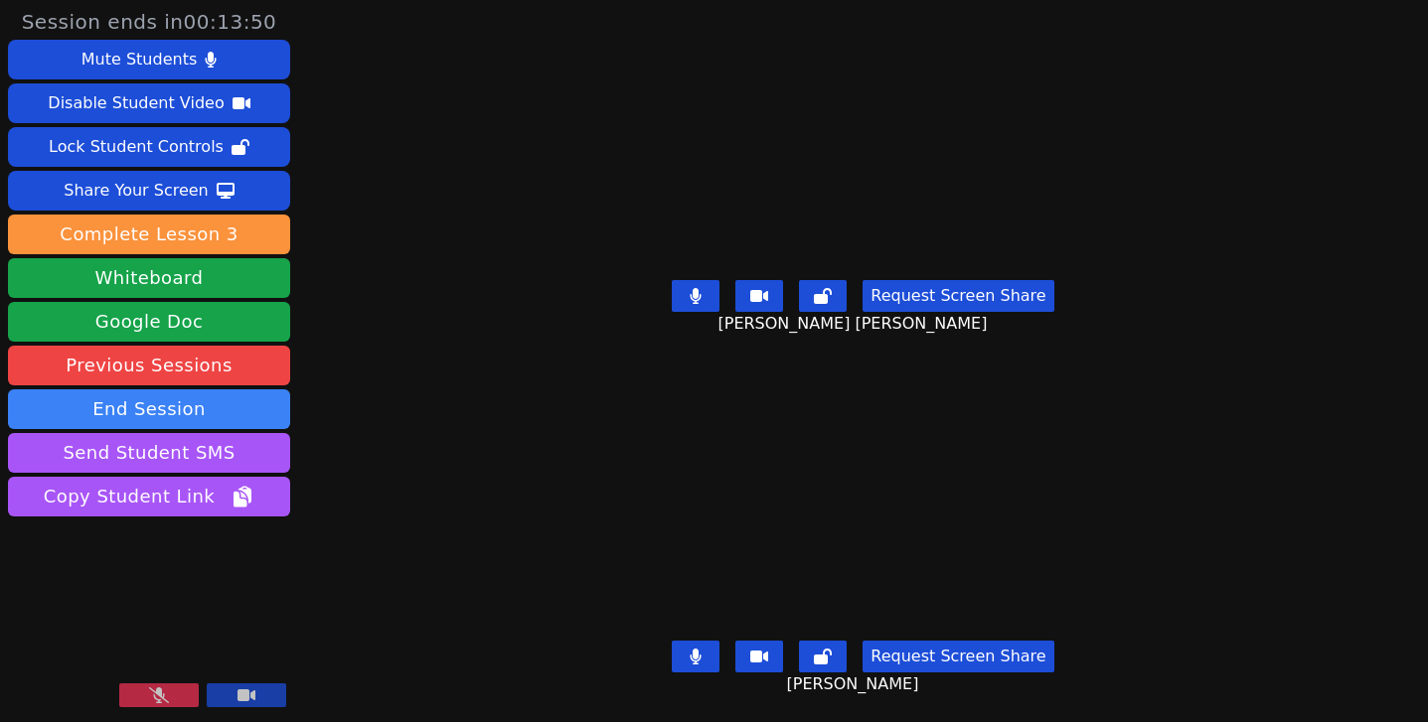
click at [170, 696] on button at bounding box center [158, 696] width 79 height 24
click at [173, 692] on button at bounding box center [158, 696] width 79 height 24
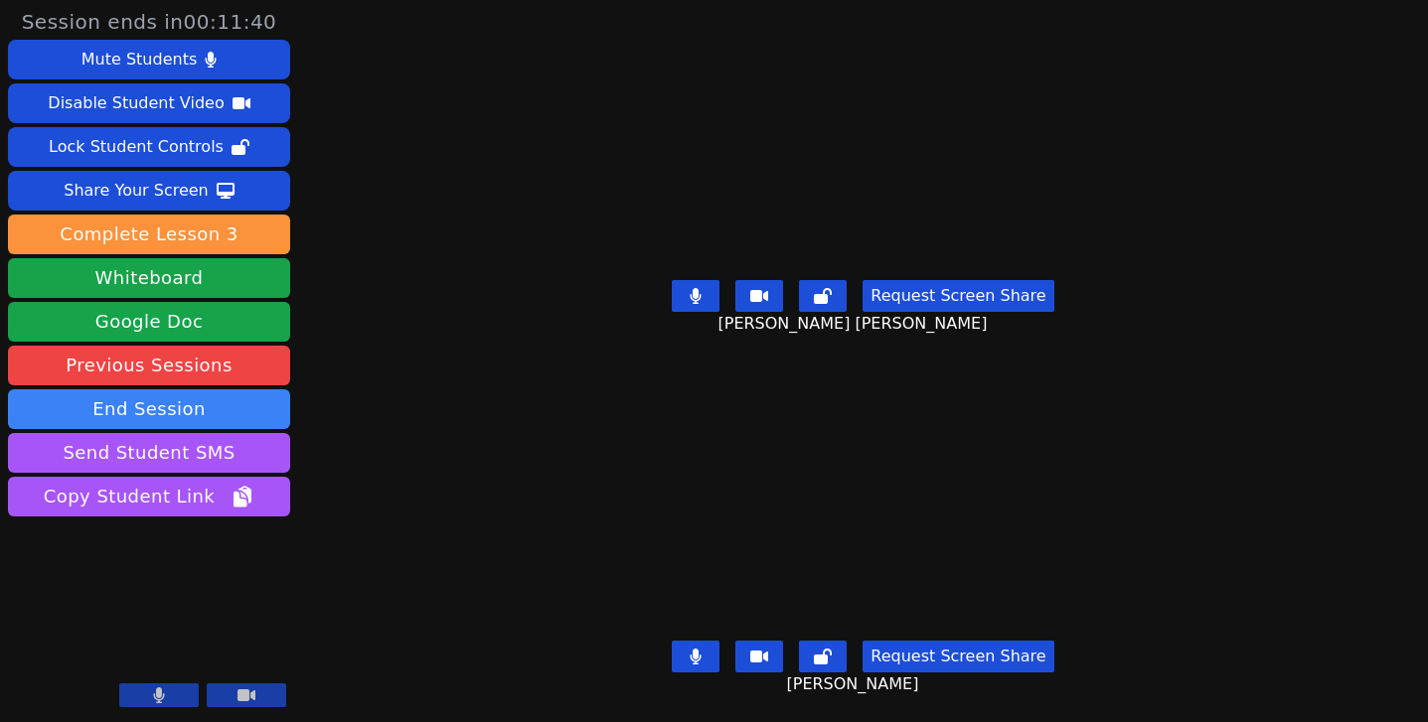
click at [173, 692] on button at bounding box center [158, 696] width 79 height 24
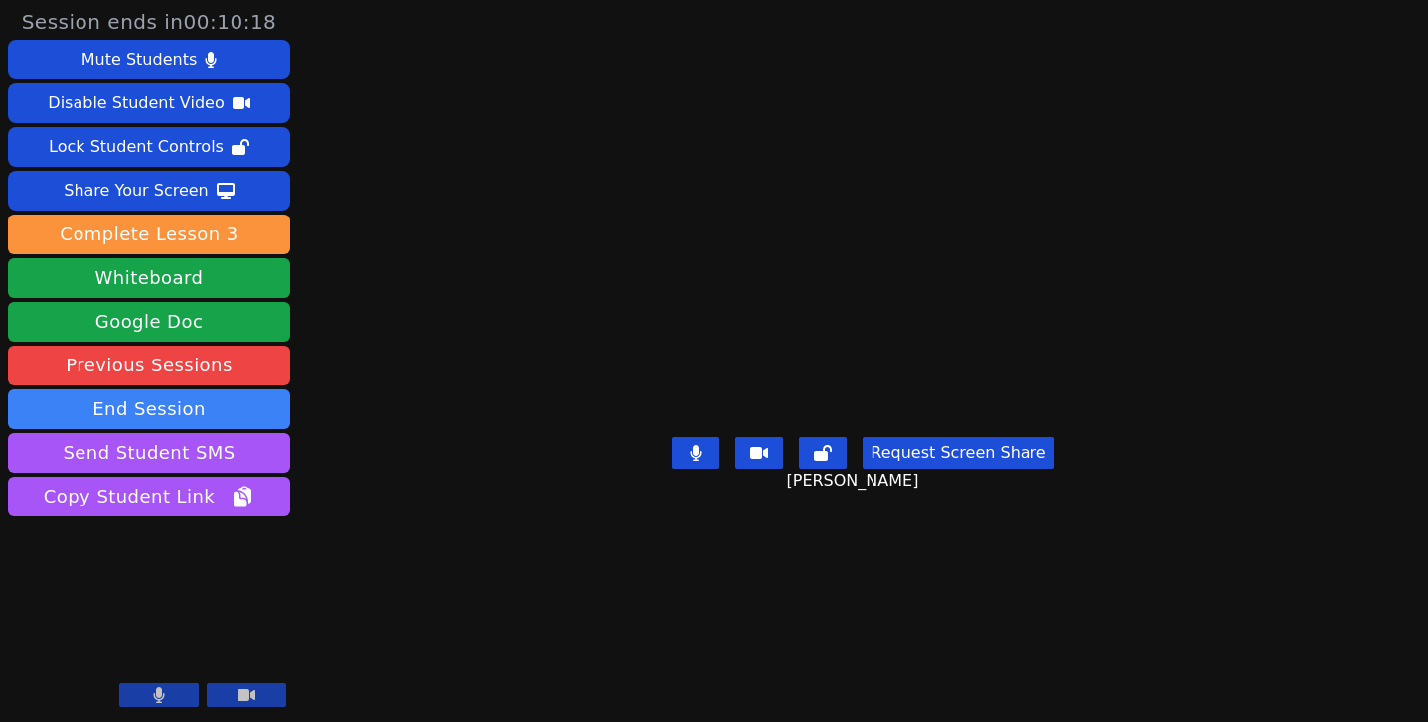
drag, startPoint x: 173, startPoint y: 692, endPoint x: 212, endPoint y: 732, distance: 56.2
click at [212, 721] on html "Session ends in 00:10:18 Mute Students Disable Student Video Lock Student Contr…" at bounding box center [714, 361] width 1428 height 722
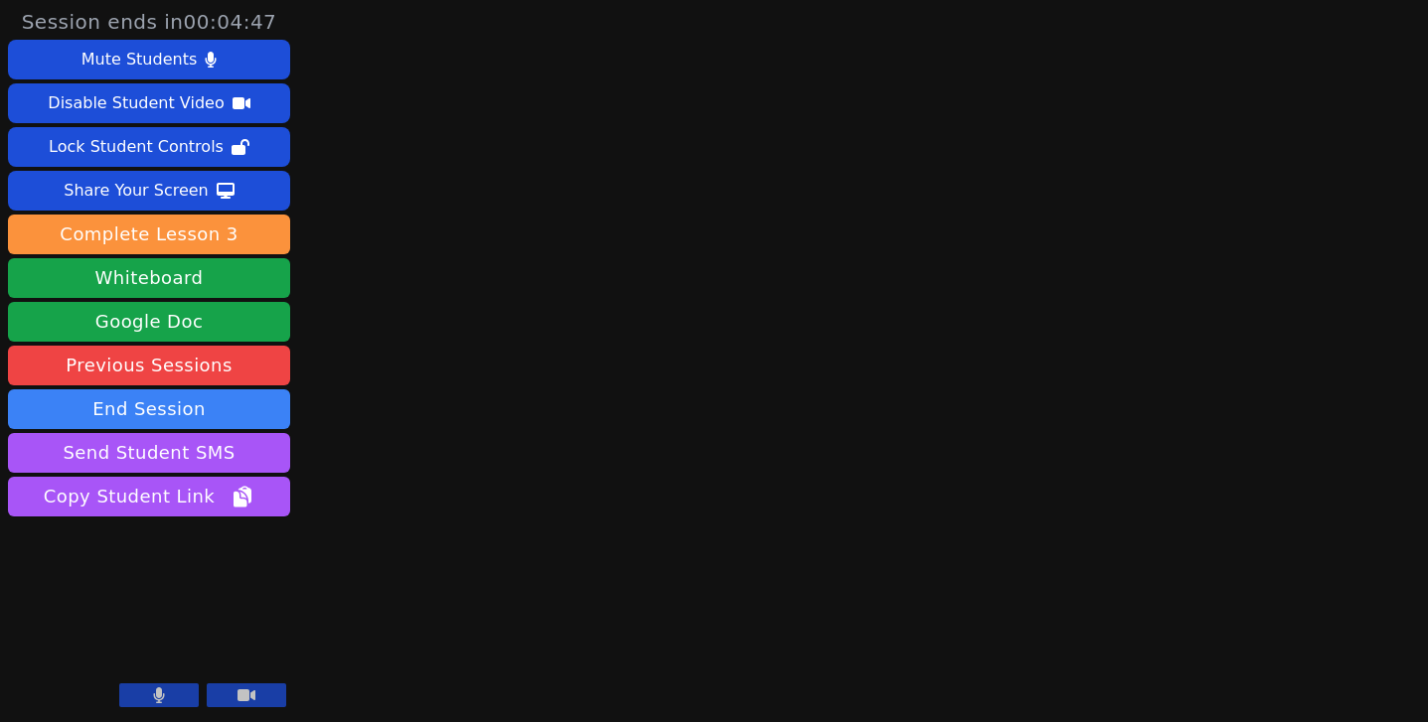
click at [168, 698] on button at bounding box center [158, 696] width 79 height 24
click at [158, 699] on icon at bounding box center [159, 696] width 20 height 16
